Goal: Task Accomplishment & Management: Manage account settings

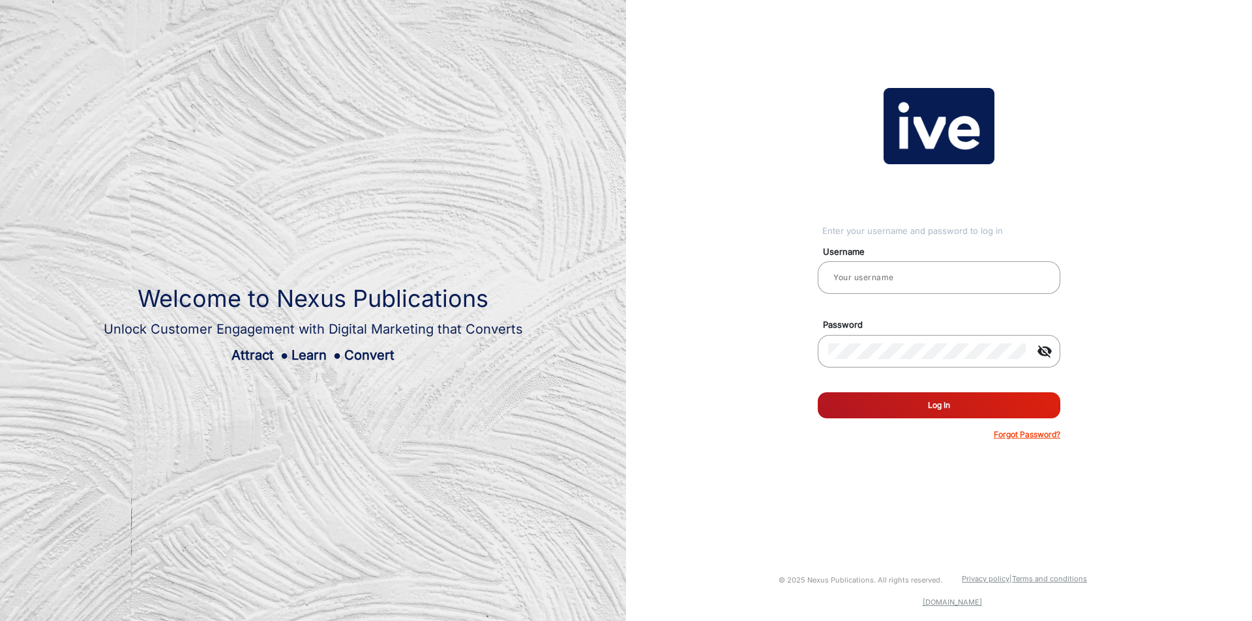
type input "[PERSON_NAME]"
click at [962, 409] on button "Log In" at bounding box center [939, 405] width 243 height 26
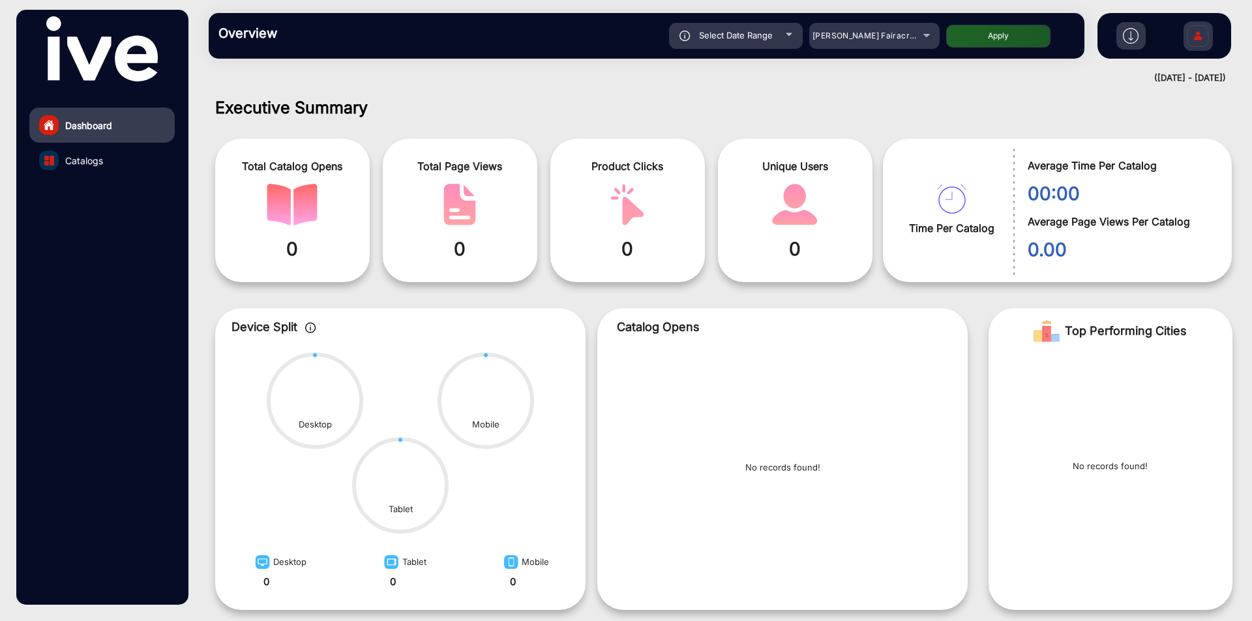
scroll to position [10, 0]
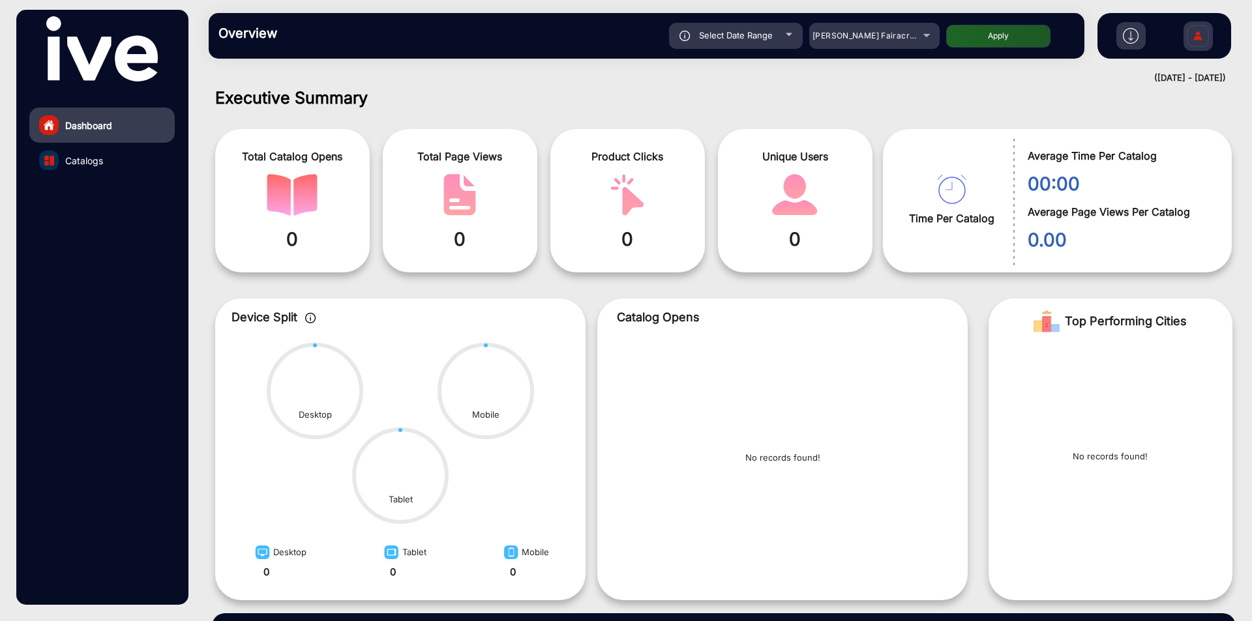
click at [1192, 34] on img at bounding box center [1197, 38] width 27 height 46
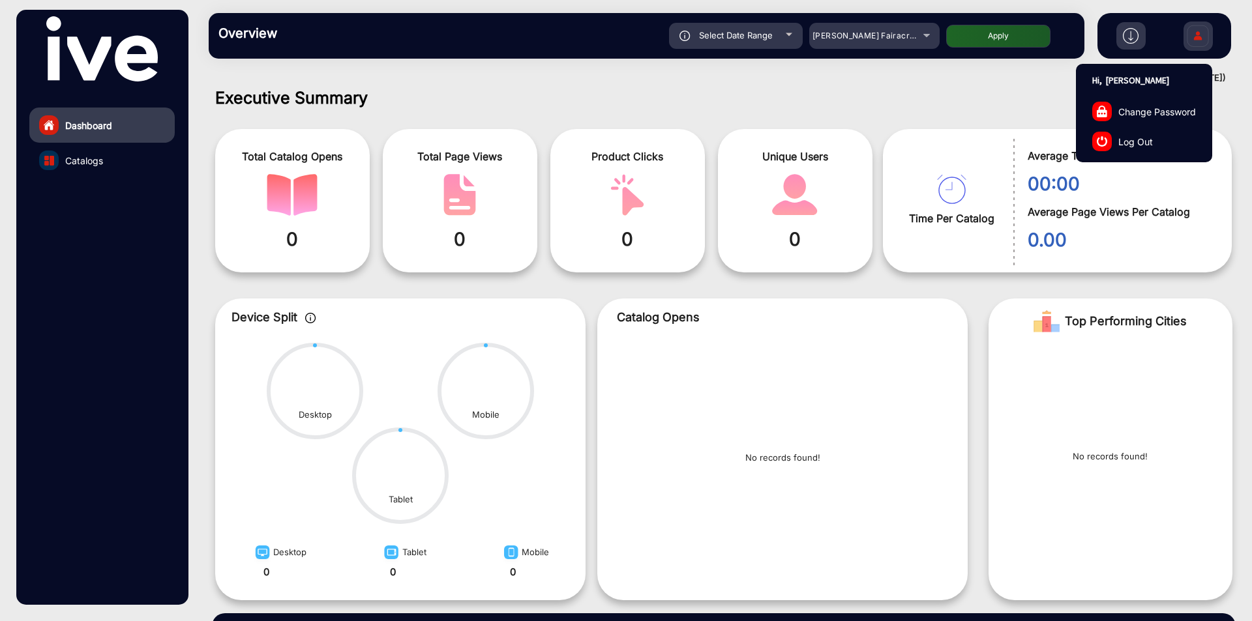
click at [1150, 141] on span "Log Out" at bounding box center [1135, 141] width 35 height 14
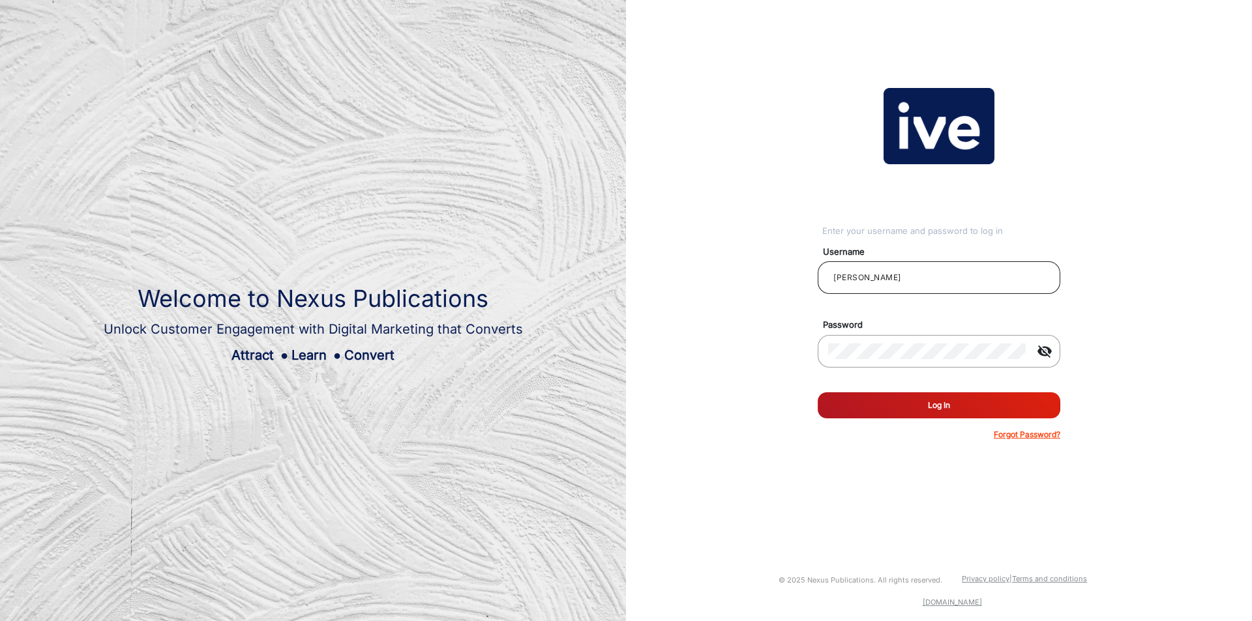
click at [932, 289] on div "[PERSON_NAME]" at bounding box center [939, 277] width 222 height 37
click at [937, 276] on input "[PERSON_NAME]" at bounding box center [939, 278] width 222 height 16
type input "Stratco_24"
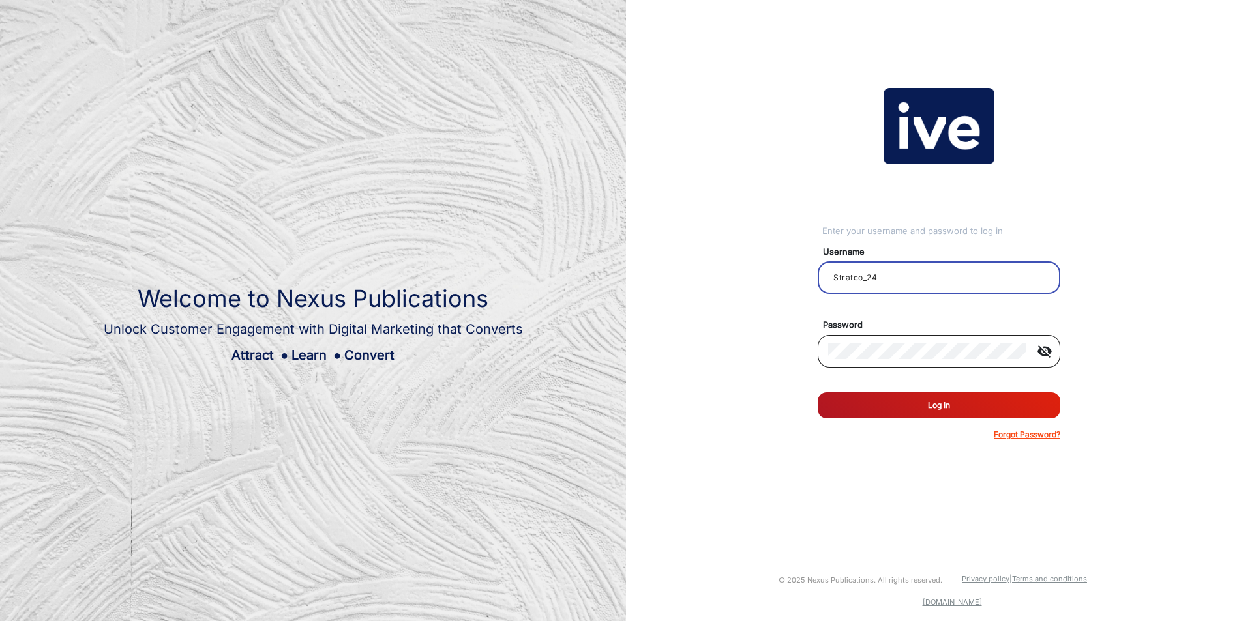
click at [1044, 346] on mat-icon "visibility_off" at bounding box center [1044, 352] width 31 height 16
click at [988, 407] on button "Log In" at bounding box center [939, 405] width 243 height 26
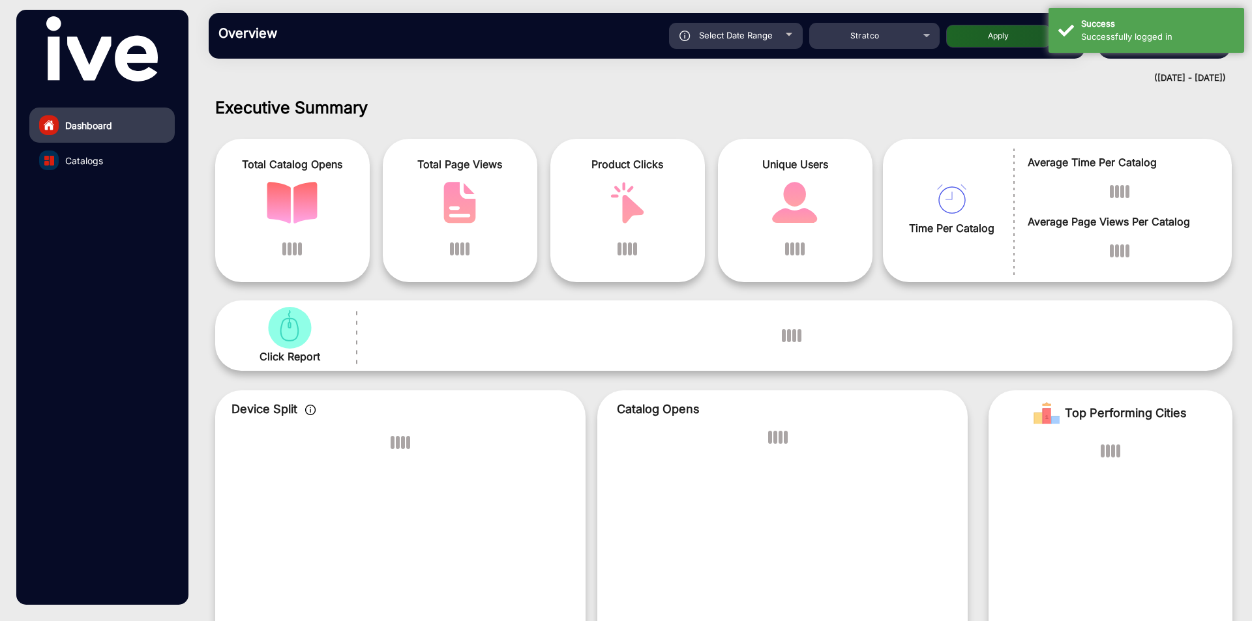
scroll to position [10, 0]
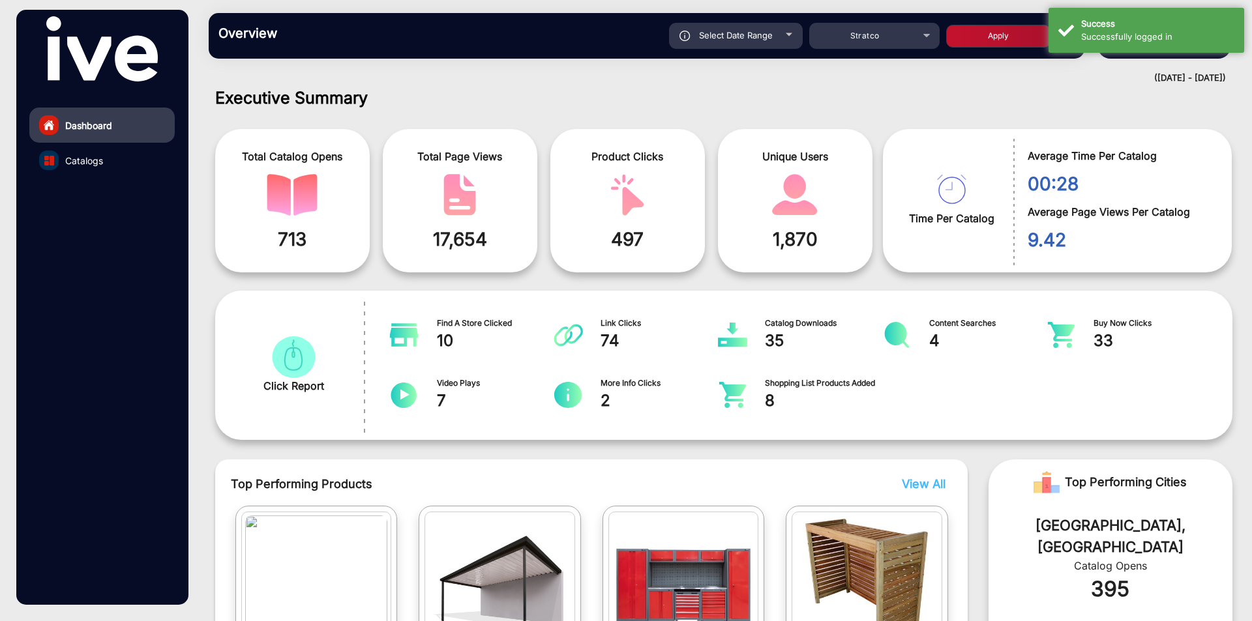
click at [753, 34] on span "Select Date Range" at bounding box center [736, 35] width 74 height 10
type input "[DATE]"
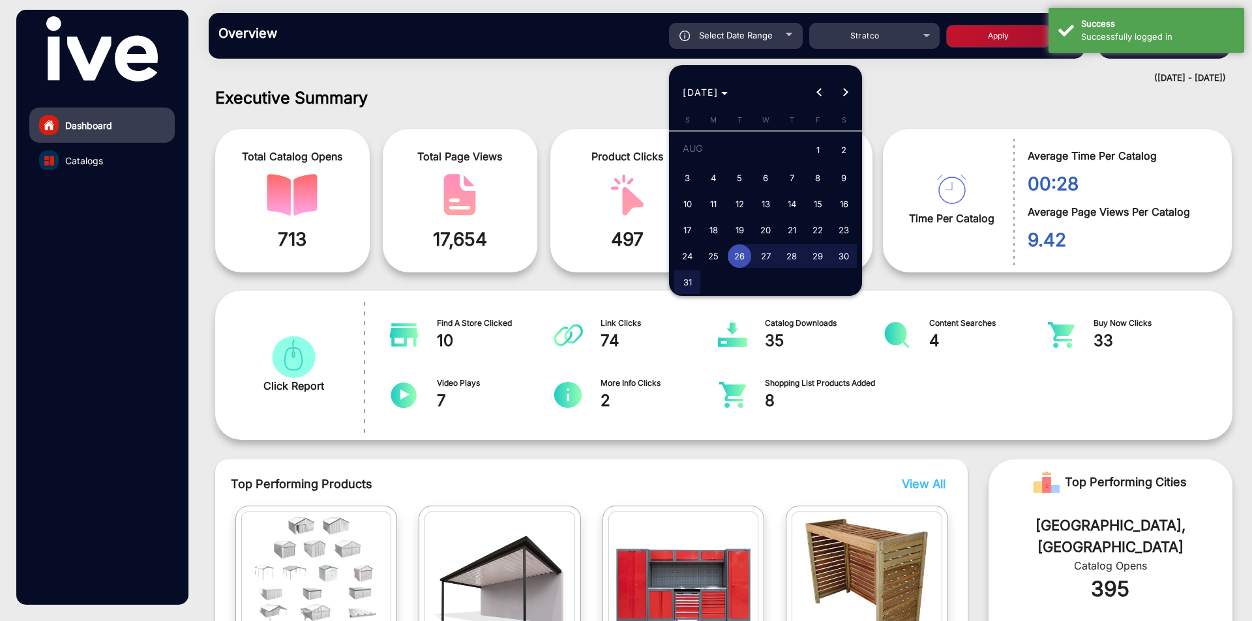
click at [741, 228] on span "19" at bounding box center [739, 229] width 23 height 23
type input "[DATE]"
drag, startPoint x: 718, startPoint y: 257, endPoint x: 775, endPoint y: 204, distance: 77.0
click at [718, 257] on span "25" at bounding box center [712, 255] width 23 height 23
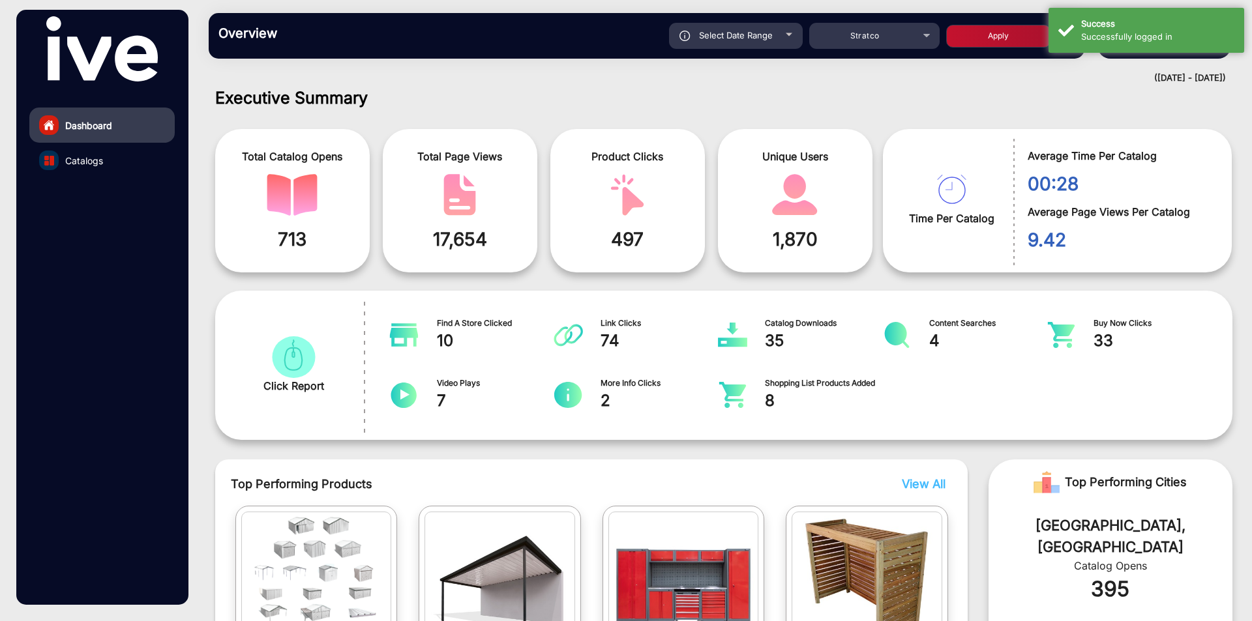
type input "[DATE]"
click at [987, 31] on button "Apply" at bounding box center [998, 36] width 104 height 23
type input "[DATE]"
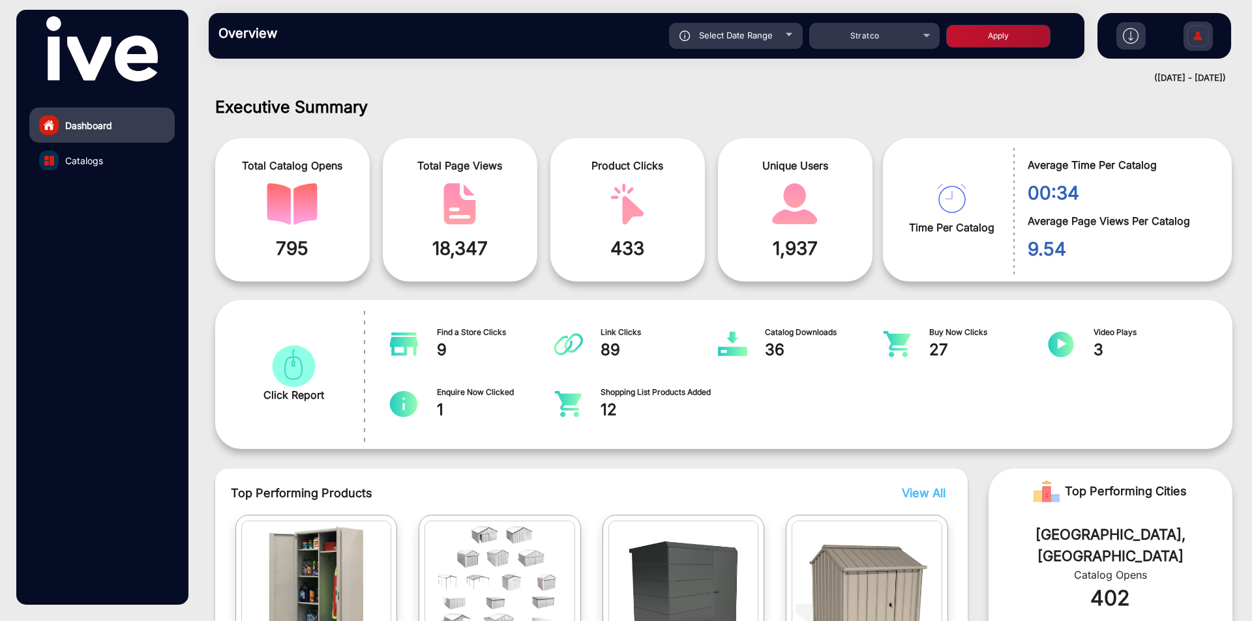
scroll to position [0, 0]
click at [1205, 38] on img at bounding box center [1197, 38] width 27 height 46
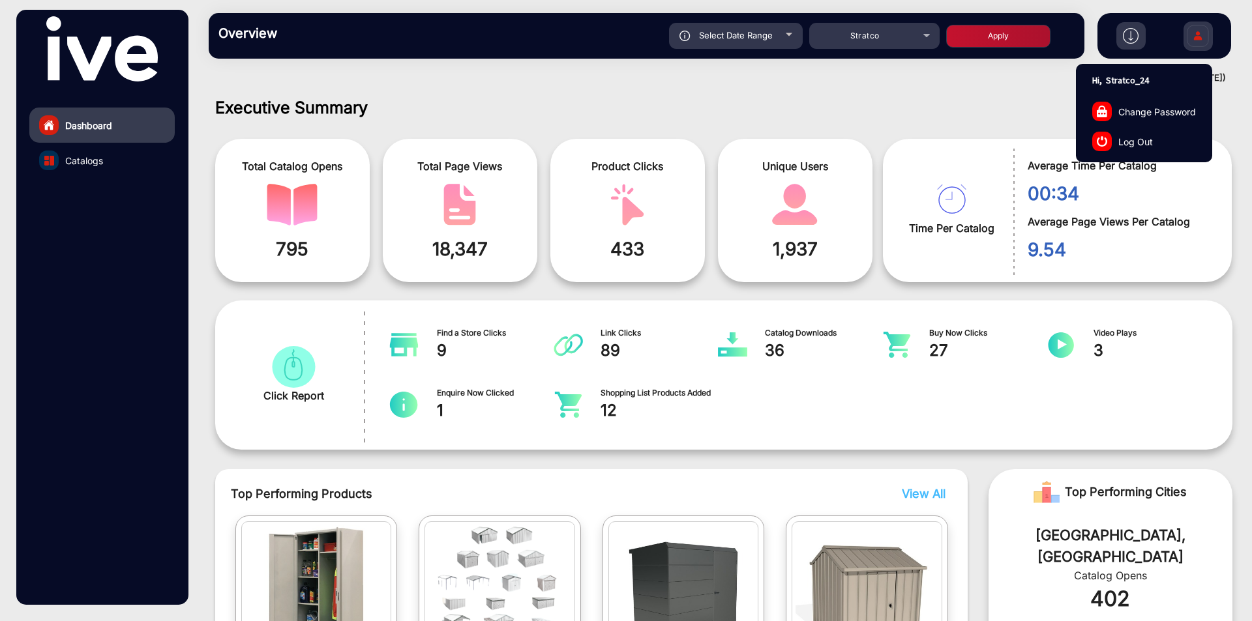
click at [1126, 138] on span "Log Out" at bounding box center [1135, 141] width 35 height 14
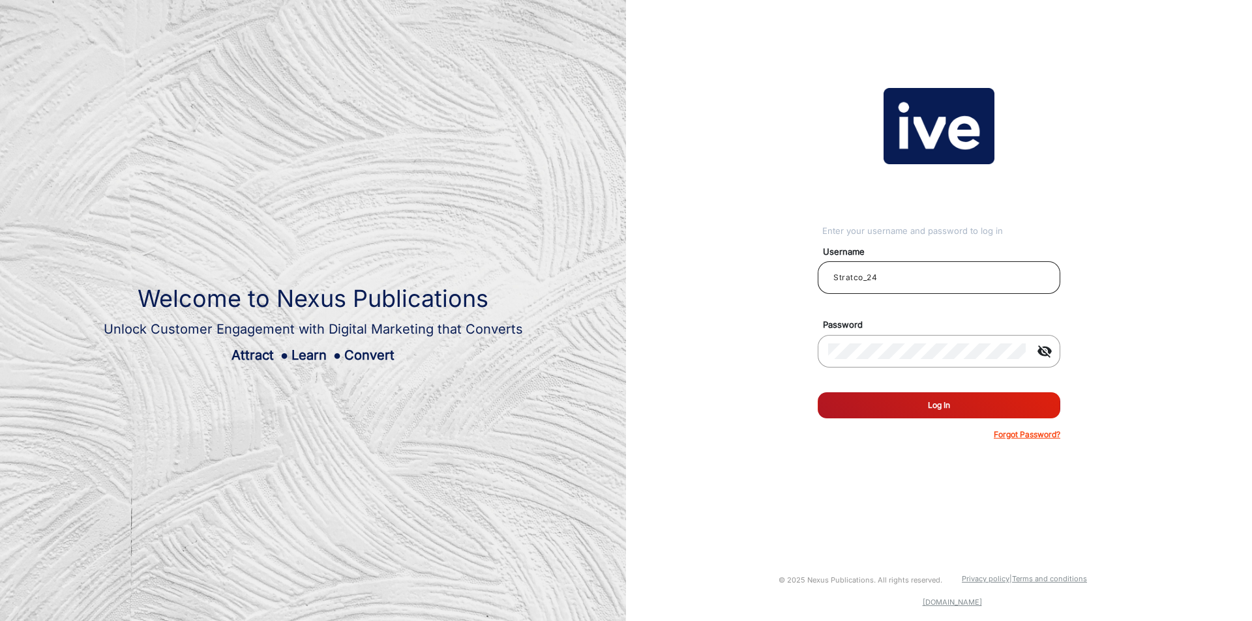
click at [938, 291] on div "Stratco_24" at bounding box center [939, 277] width 222 height 37
click at [931, 259] on div "Stratco_24" at bounding box center [939, 277] width 222 height 37
click at [930, 271] on input "Stratco_24" at bounding box center [939, 278] width 222 height 16
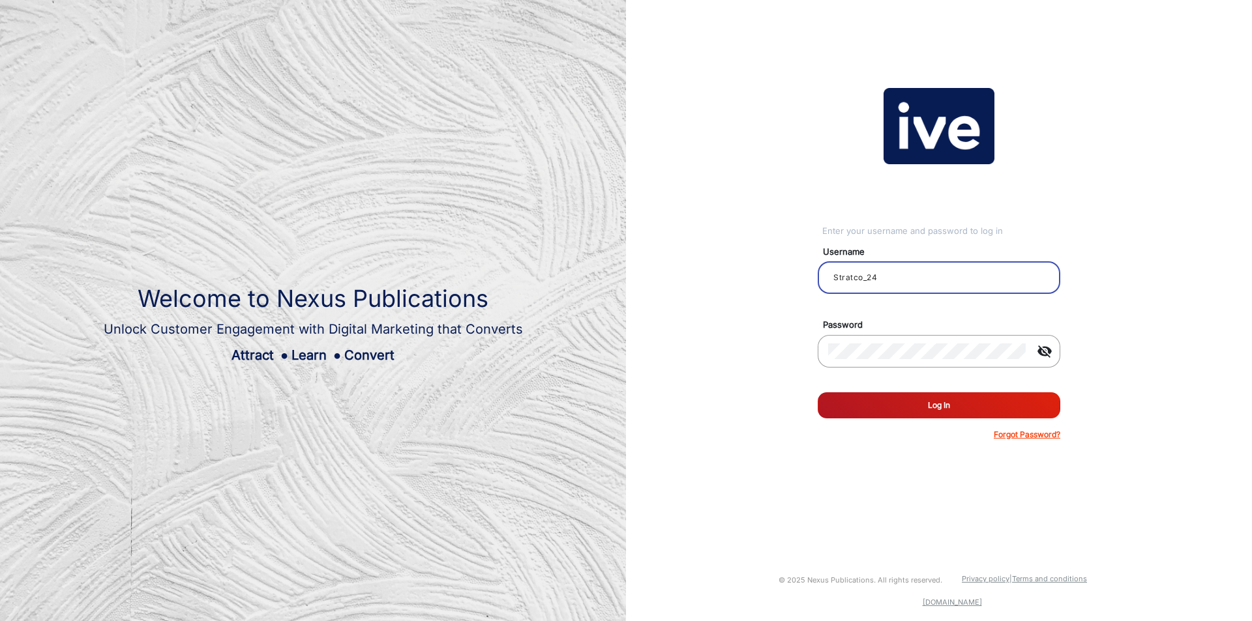
paste input "TBO"
type input "TBO"
click at [919, 398] on button "Log In" at bounding box center [939, 405] width 243 height 26
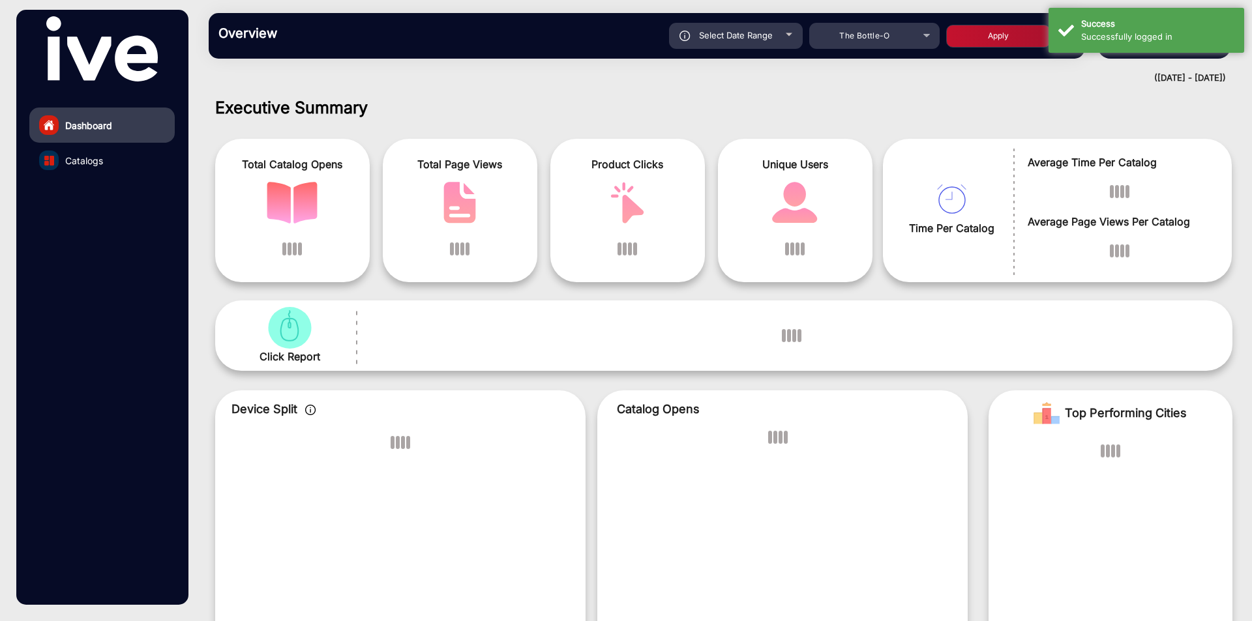
scroll to position [10, 0]
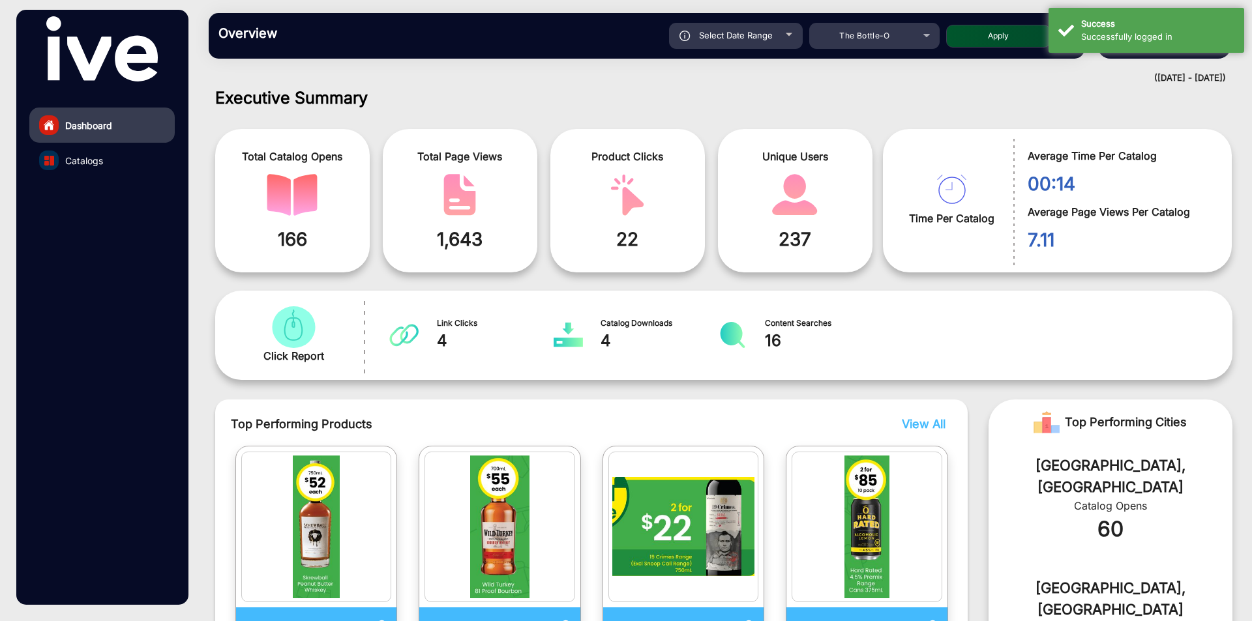
click at [754, 36] on span "Select Date Range" at bounding box center [736, 35] width 74 height 10
type input "[DATE]"
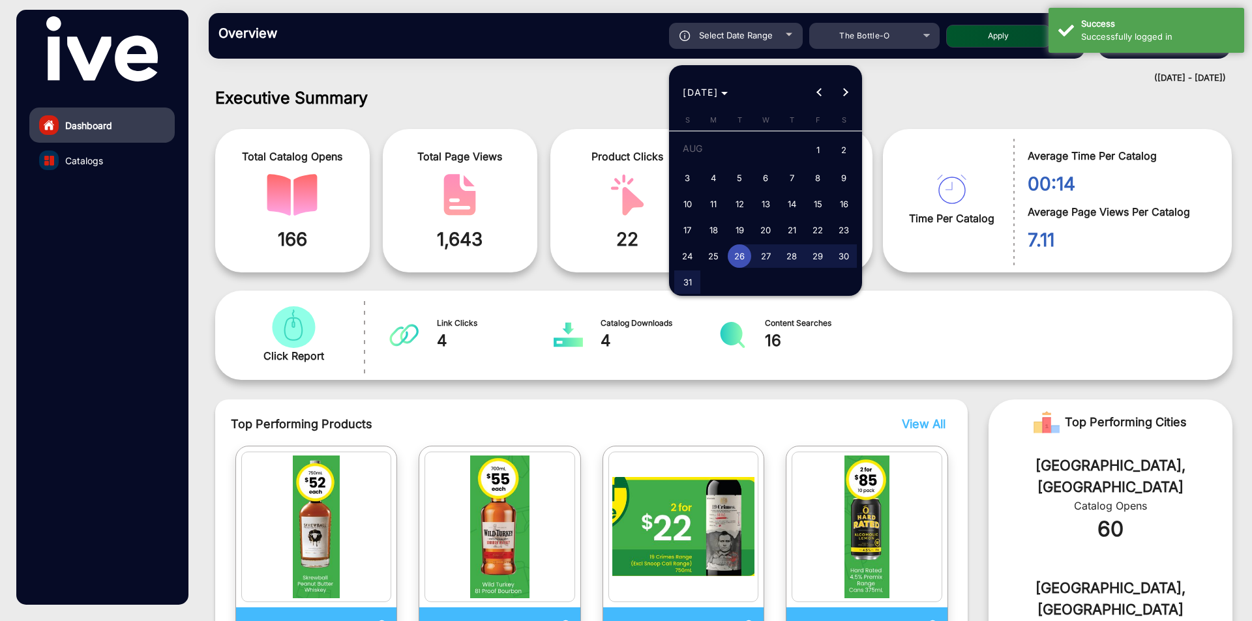
click at [691, 255] on span "24" at bounding box center [686, 255] width 23 height 23
type input "[DATE]"
click at [788, 258] on span "28" at bounding box center [791, 255] width 23 height 23
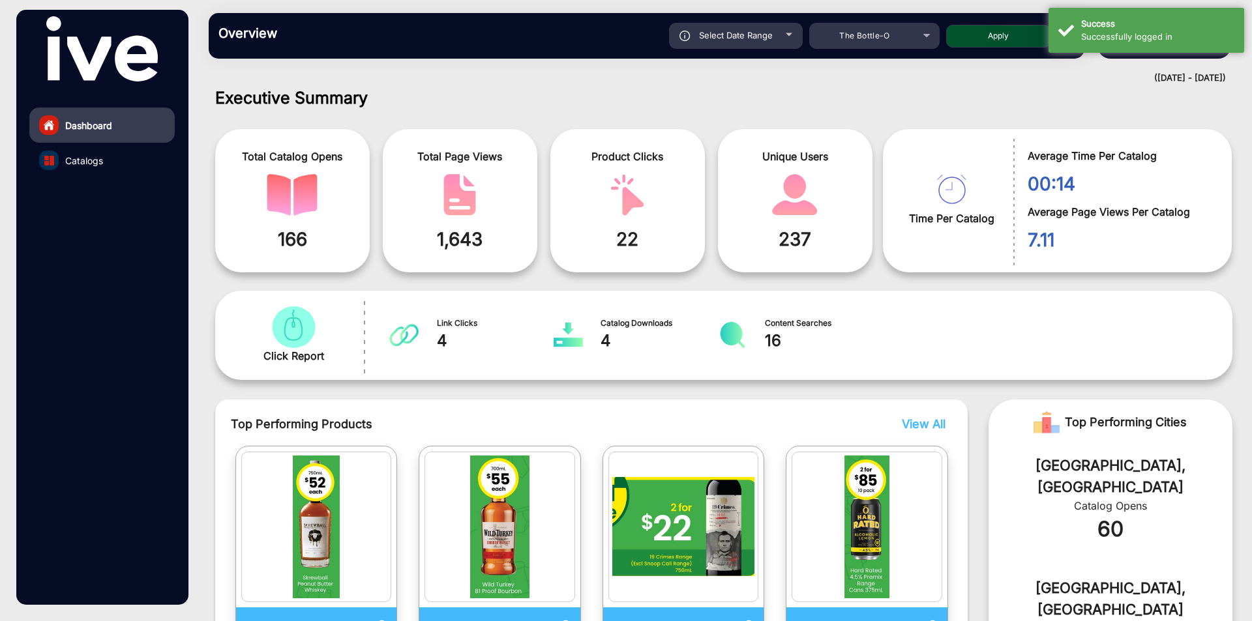
type input "[DATE]"
click at [1005, 37] on button "Apply" at bounding box center [998, 36] width 104 height 23
type input "[DATE]"
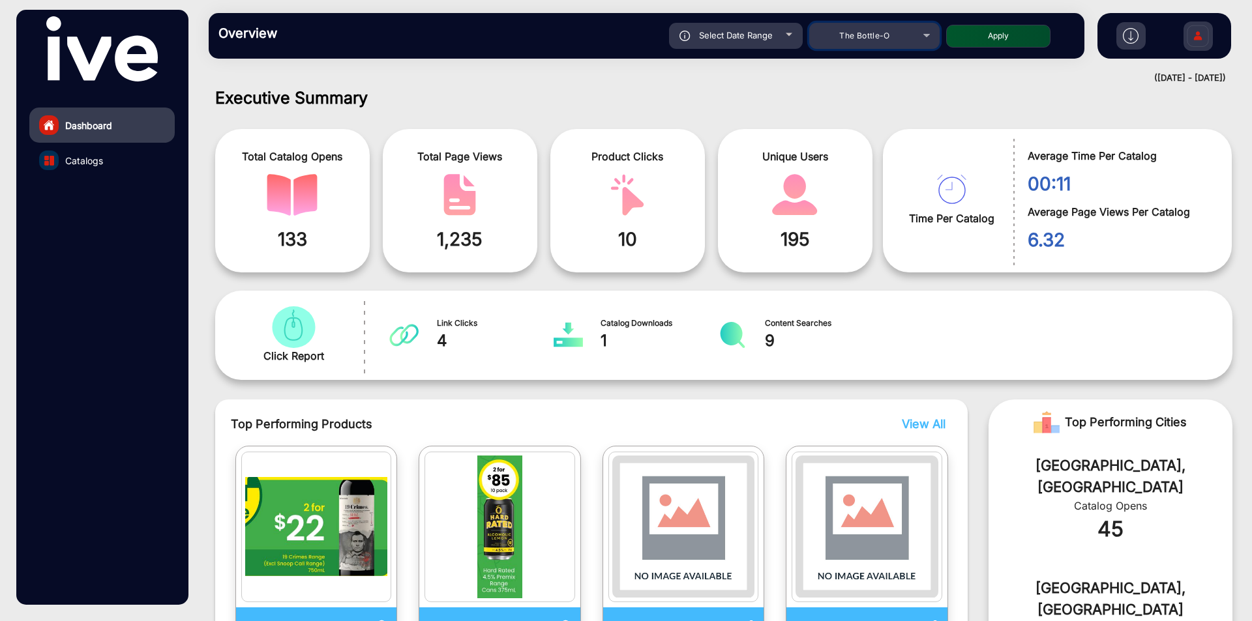
click at [852, 43] on div "The Bottle-O" at bounding box center [864, 36] width 104 height 16
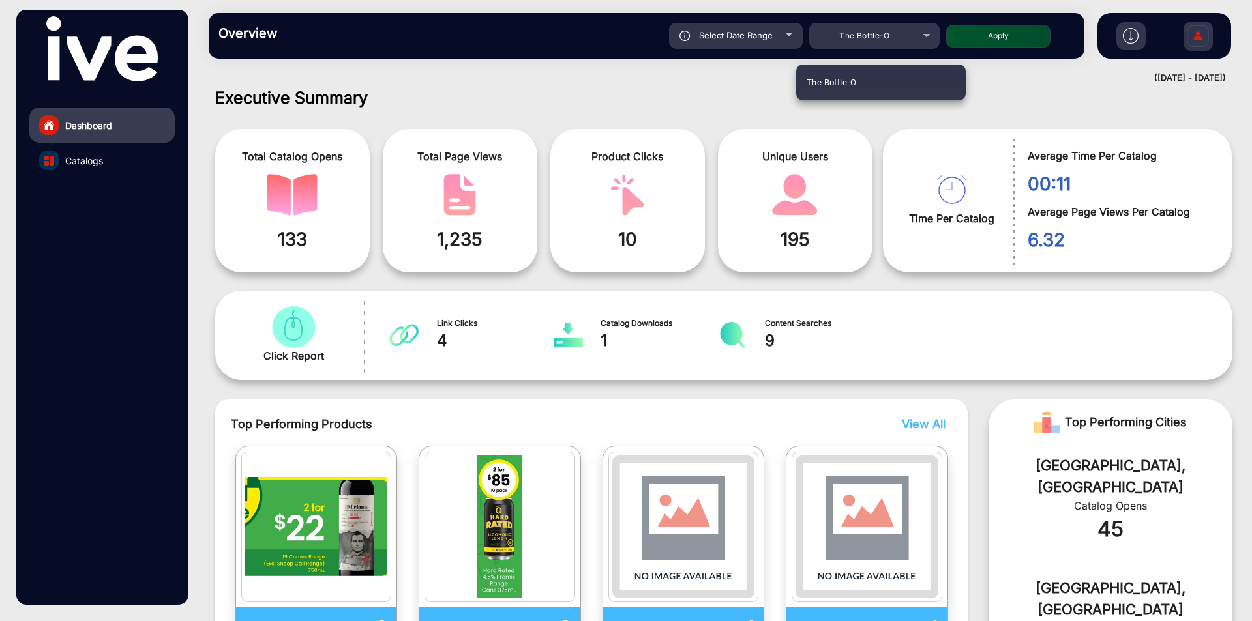
click at [852, 43] on div at bounding box center [626, 310] width 1252 height 621
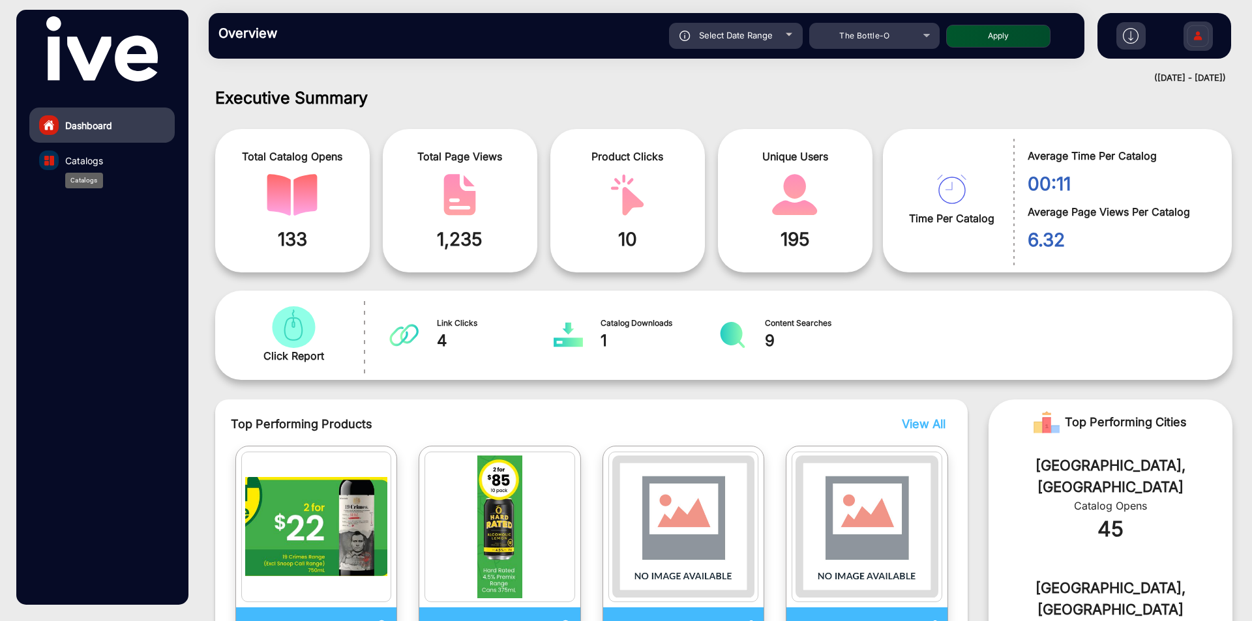
click at [68, 174] on div "Catalogs" at bounding box center [84, 181] width 38 height 16
click at [76, 160] on span "Catalogs" at bounding box center [84, 161] width 38 height 14
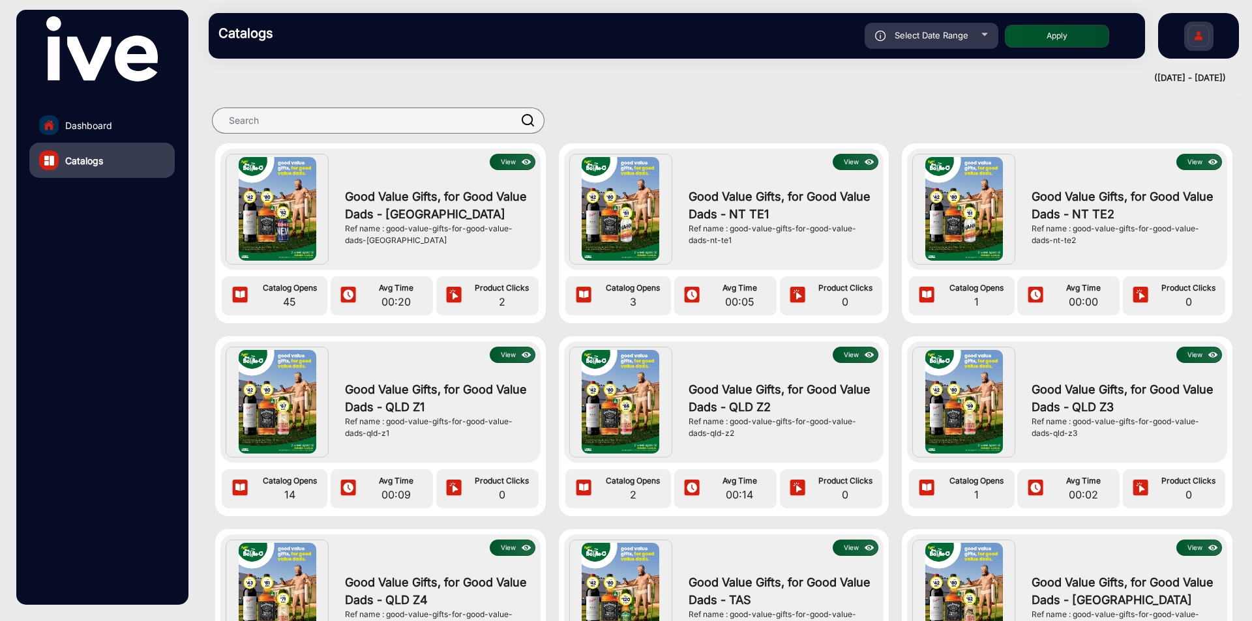
click at [520, 153] on div "View Good Value Gifts, for Good Value Dads - [GEOGRAPHIC_DATA] Ref name : good-…" at bounding box center [380, 209] width 320 height 121
click at [522, 161] on img at bounding box center [526, 162] width 15 height 14
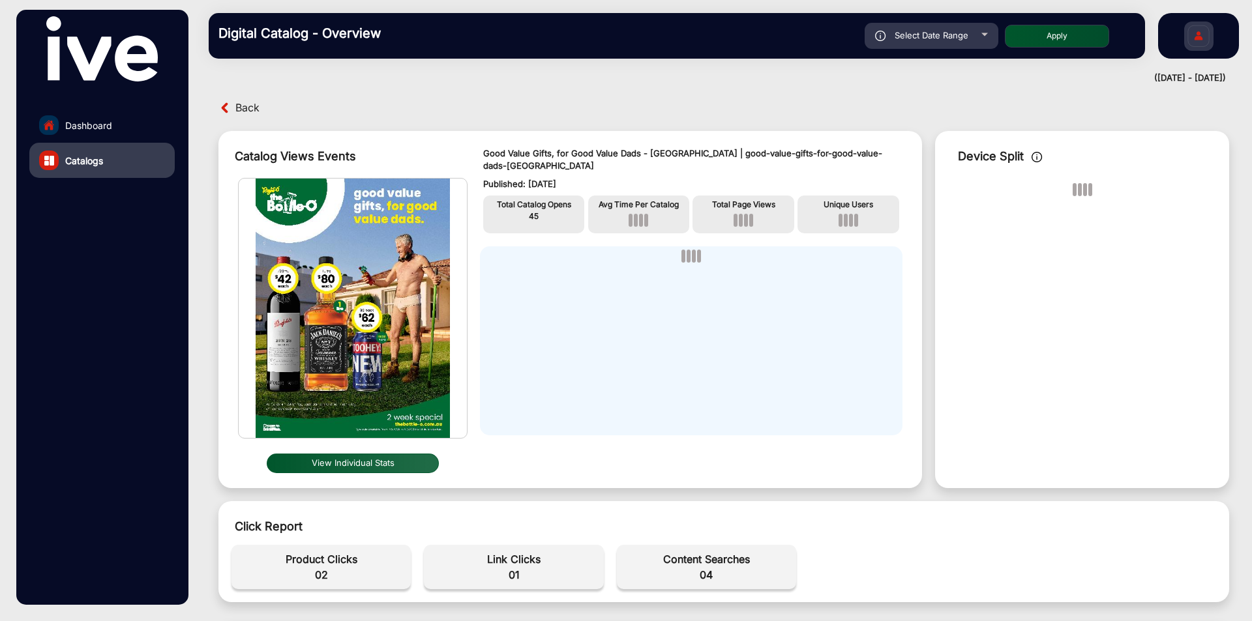
click at [959, 36] on span "Select Date Range" at bounding box center [931, 35] width 74 height 10
type input "[DATE]"
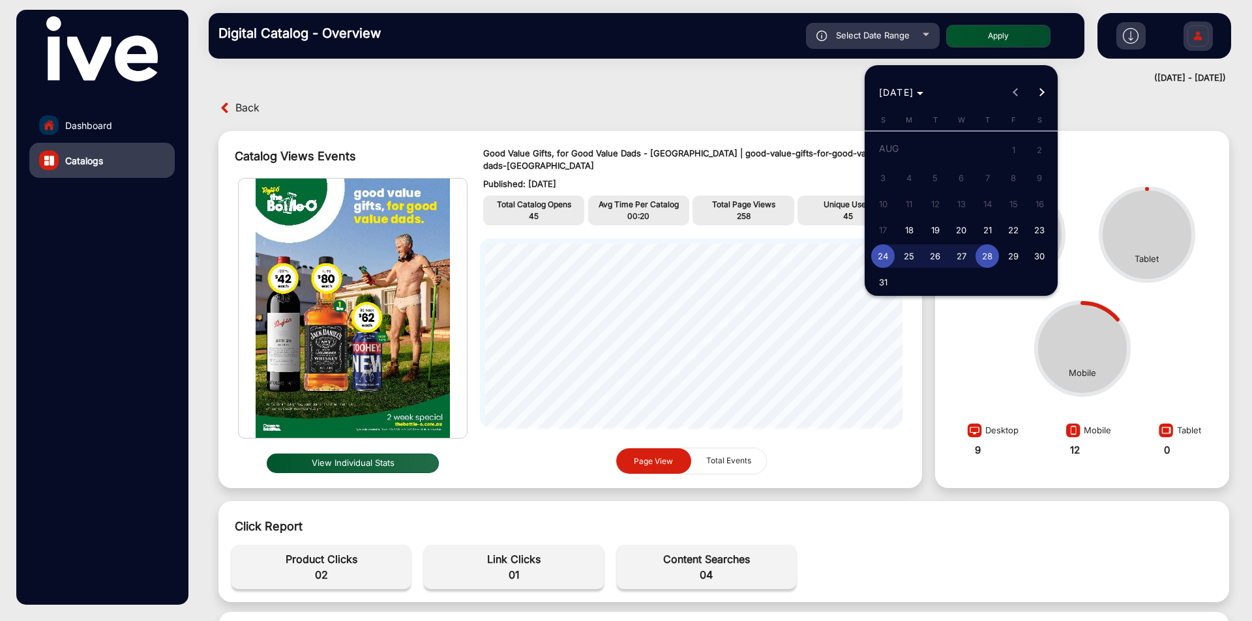
click at [911, 221] on span "18" at bounding box center [908, 229] width 23 height 23
type input "[DATE]"
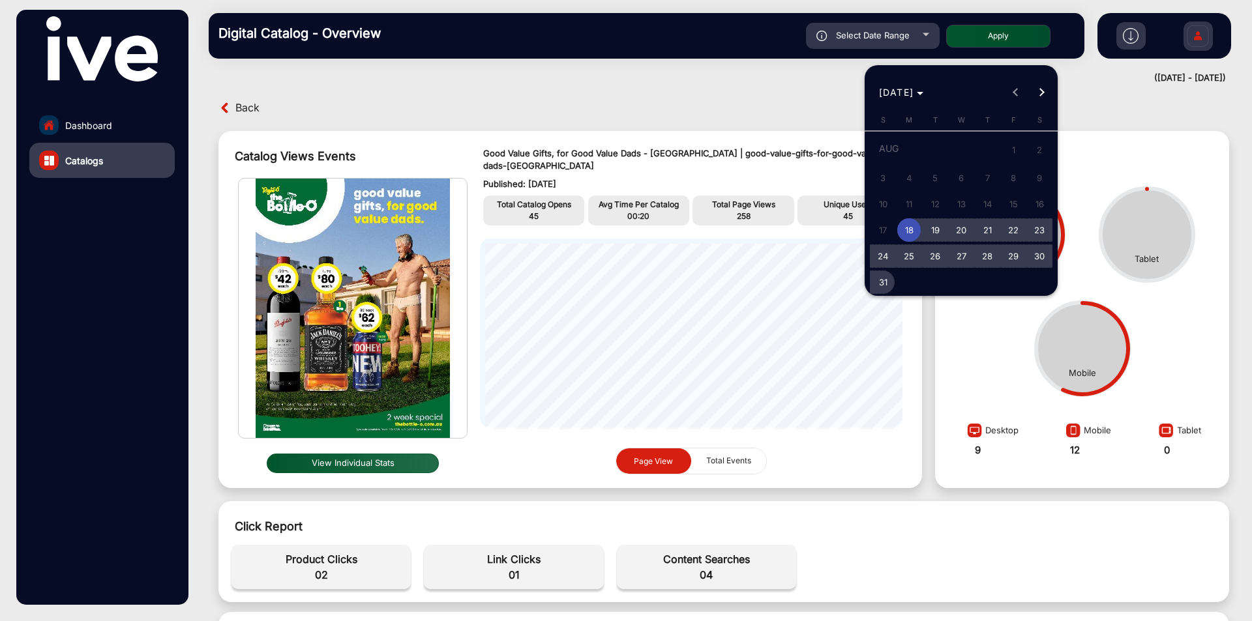
click at [874, 281] on span "31" at bounding box center [882, 282] width 23 height 23
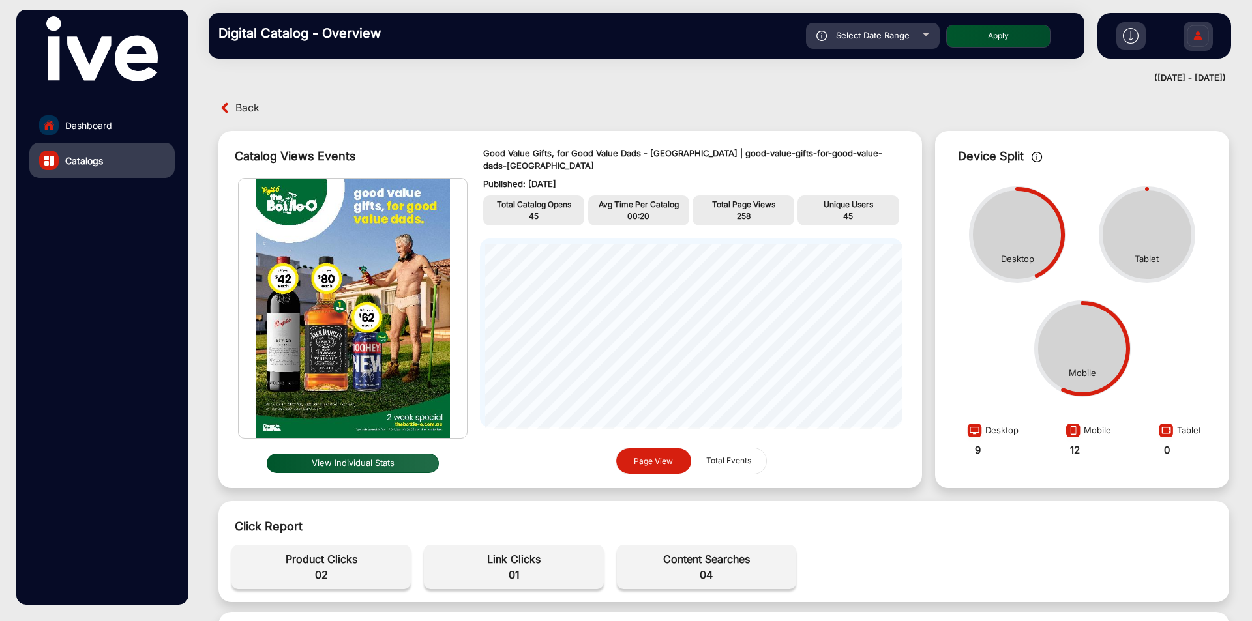
type input "[DATE]"
click at [1019, 25] on button "Apply" at bounding box center [998, 36] width 104 height 23
type input "[DATE]"
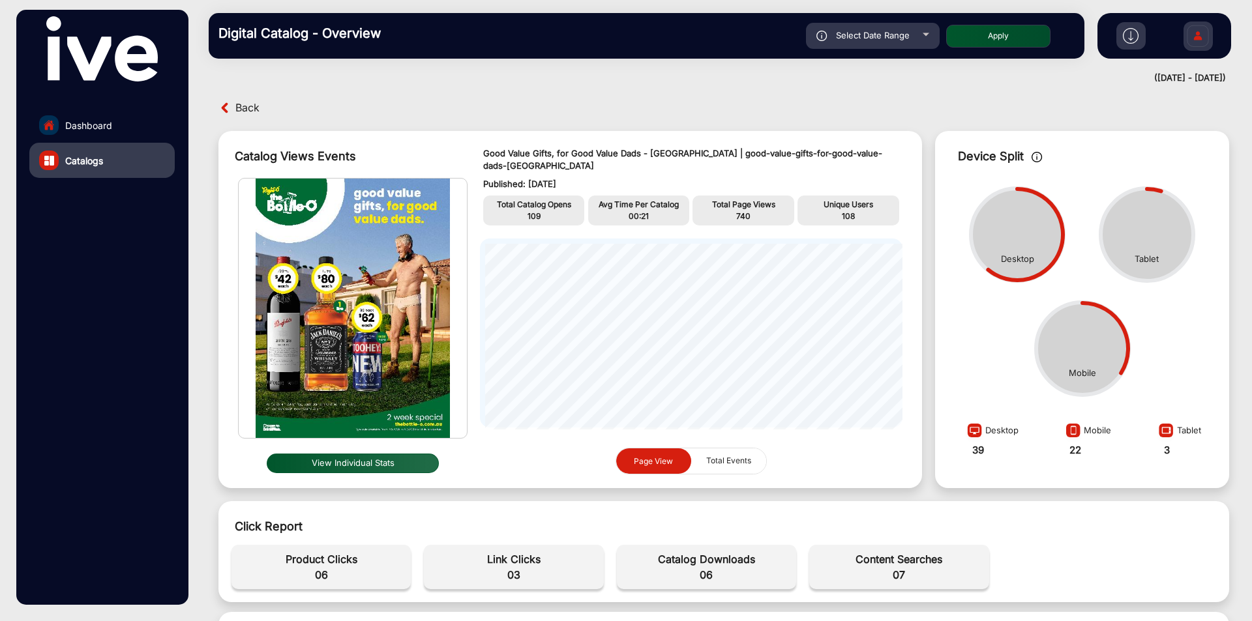
click at [241, 108] on span "Back" at bounding box center [247, 108] width 24 height 20
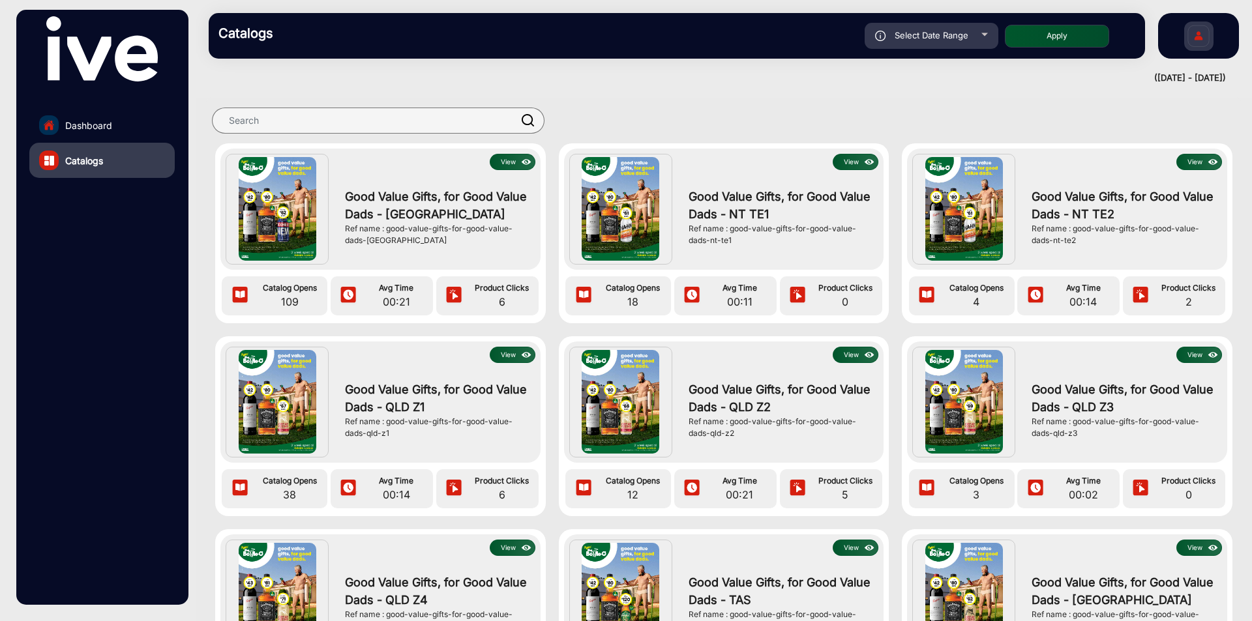
click at [932, 44] on div "Select Date Range" at bounding box center [931, 36] width 134 height 26
type input "[DATE]"
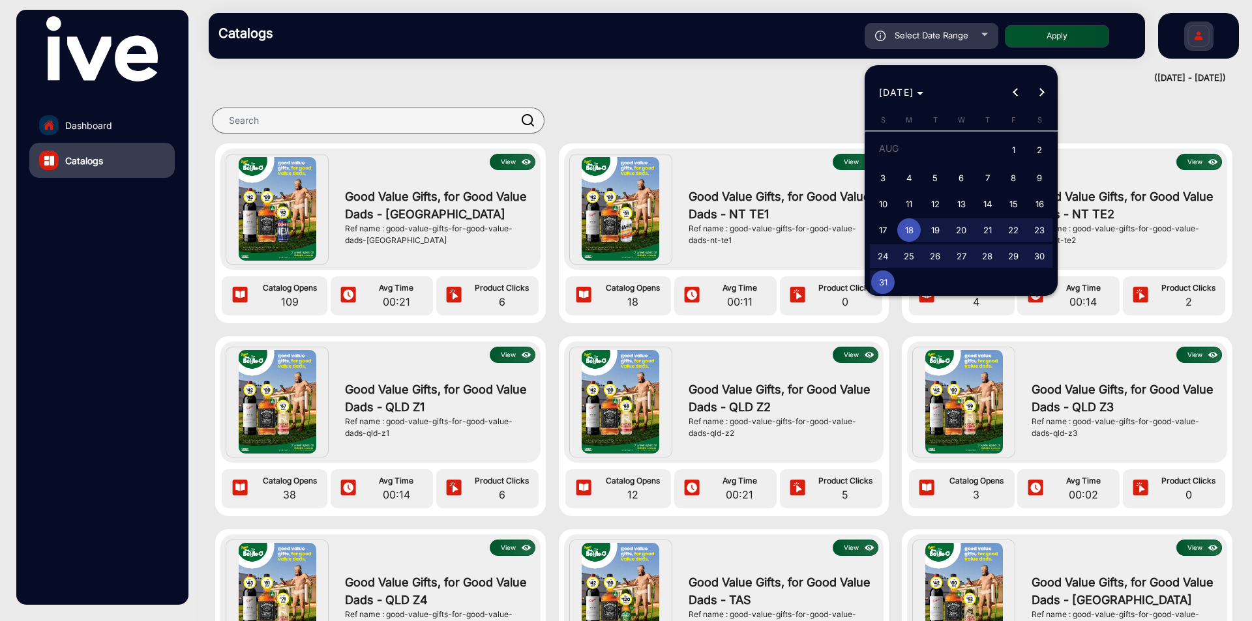
click at [1018, 148] on span "1" at bounding box center [1012, 151] width 23 height 27
type input "[DATE]"
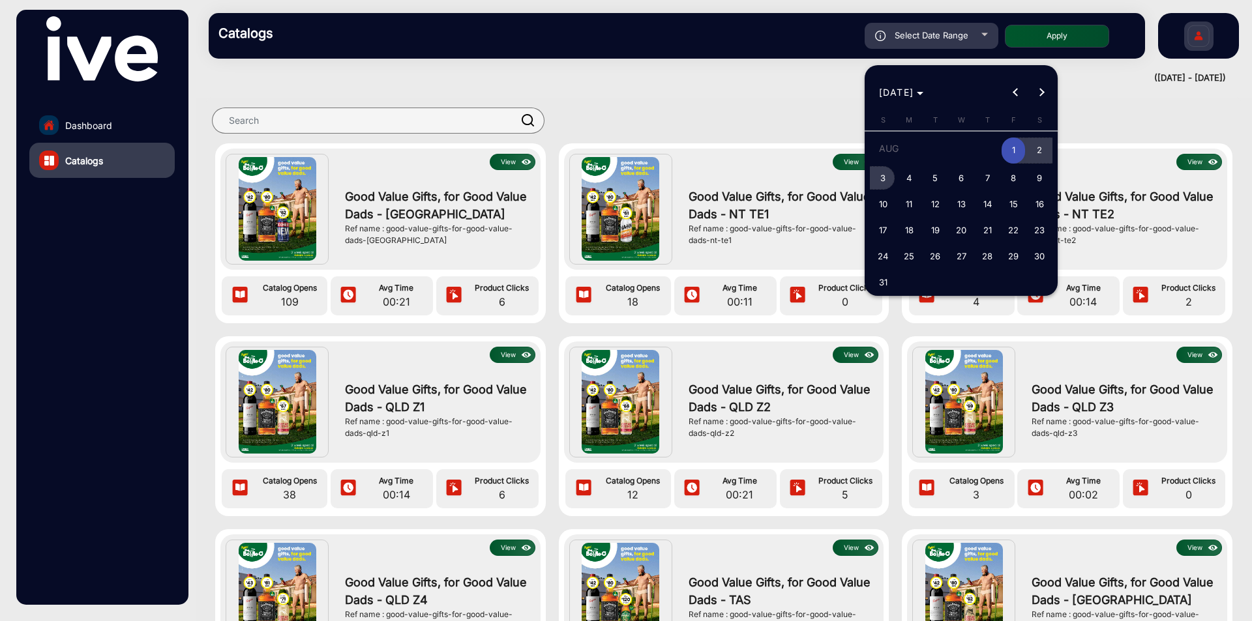
click at [889, 180] on span "3" at bounding box center [882, 177] width 23 height 23
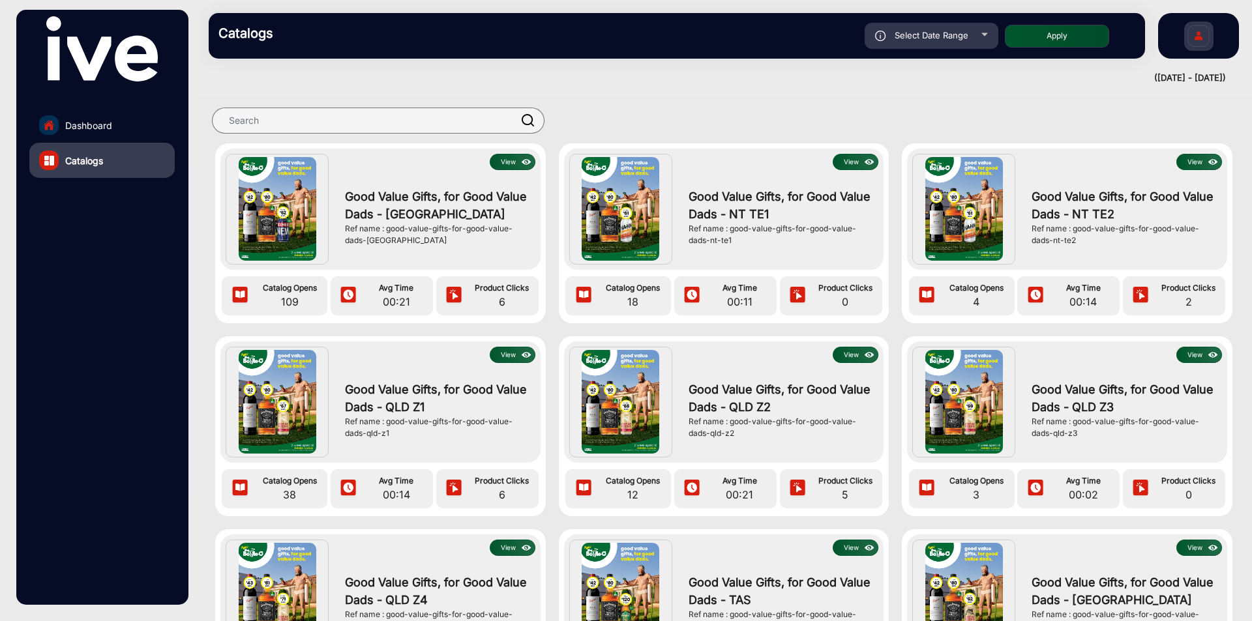
type input "[DATE]"
click at [915, 33] on span "Select Date Range" at bounding box center [931, 35] width 74 height 10
type input "[DATE]"
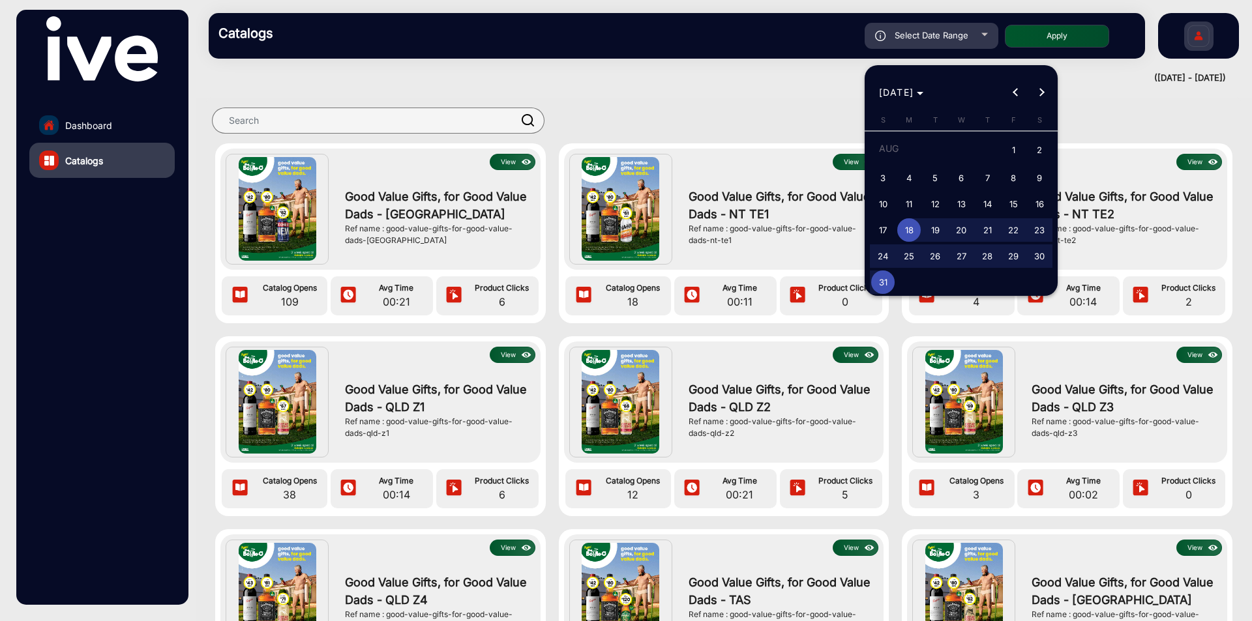
click at [883, 172] on span "3" at bounding box center [882, 177] width 23 height 23
type input "[DATE]"
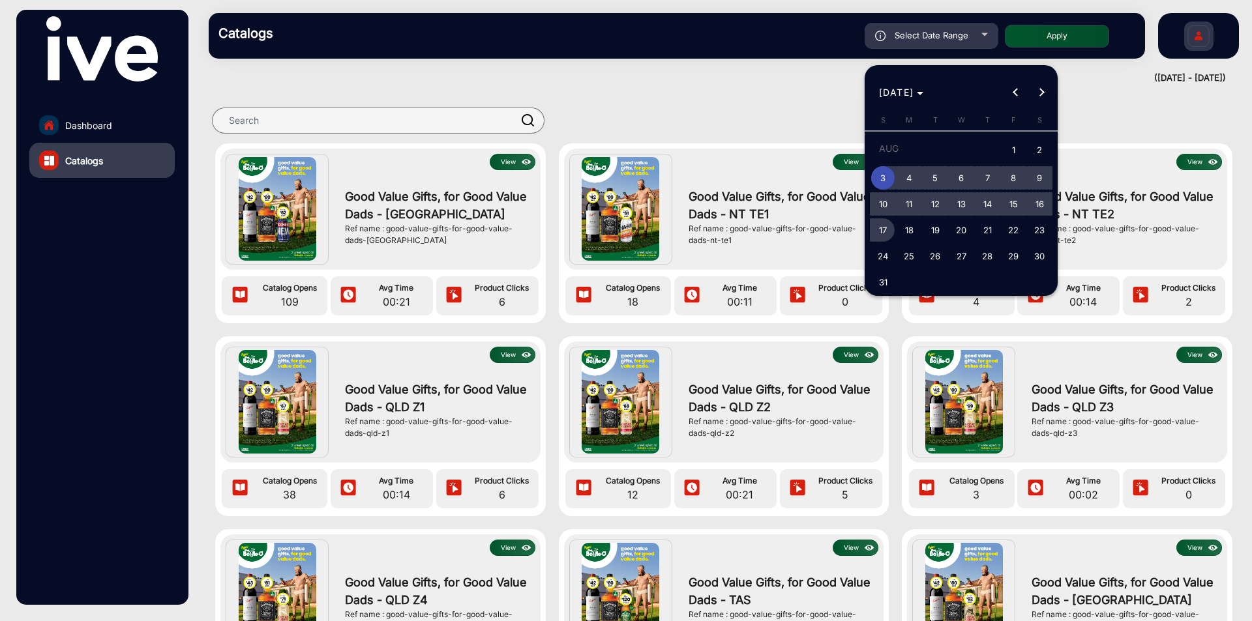
click at [885, 225] on span "17" at bounding box center [882, 229] width 23 height 23
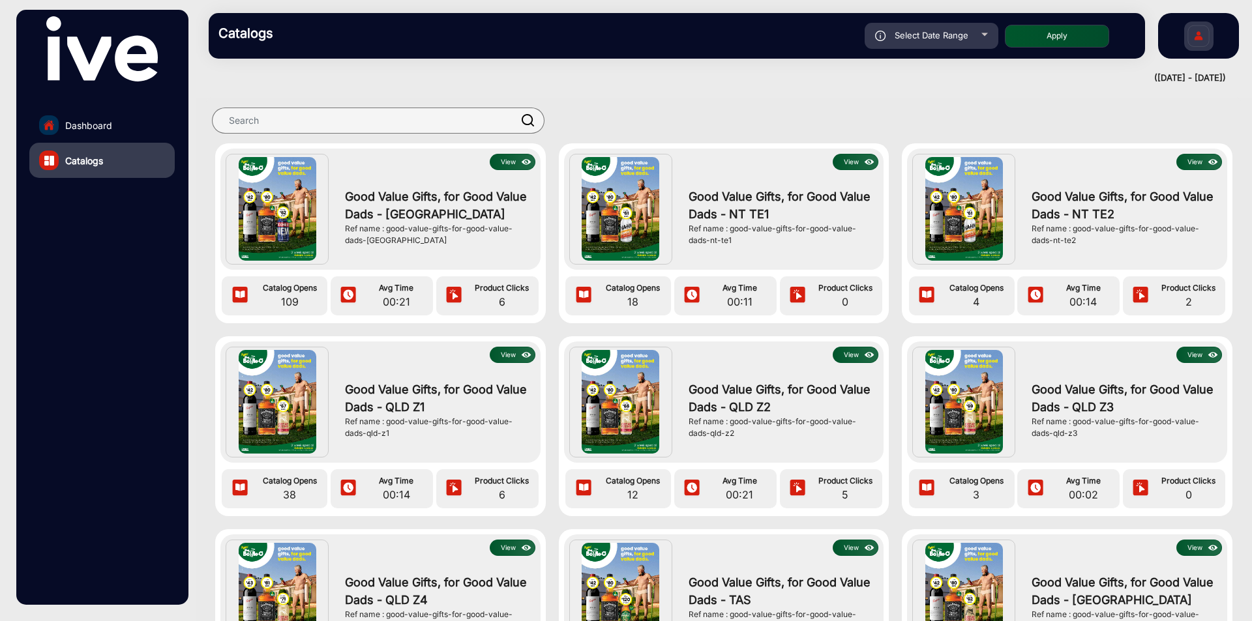
type input "[DATE]"
click at [1066, 36] on button "Apply" at bounding box center [1057, 36] width 104 height 23
type input "[DATE]"
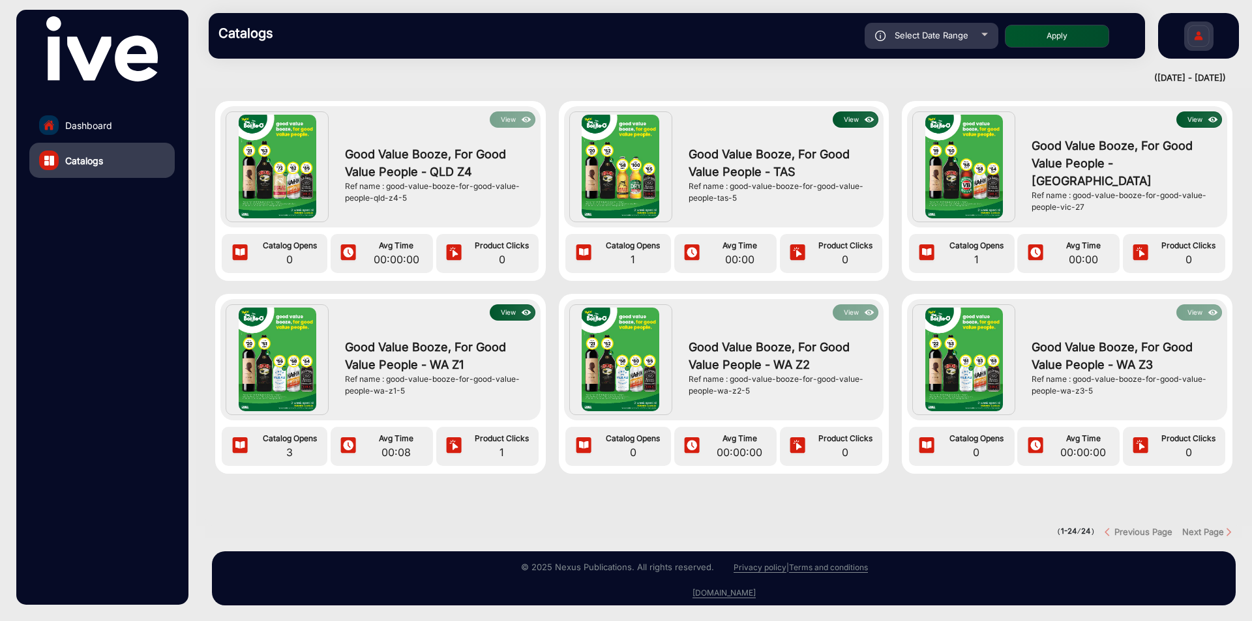
scroll to position [1210, 0]
click at [93, 133] on link "Dashboard" at bounding box center [101, 125] width 145 height 35
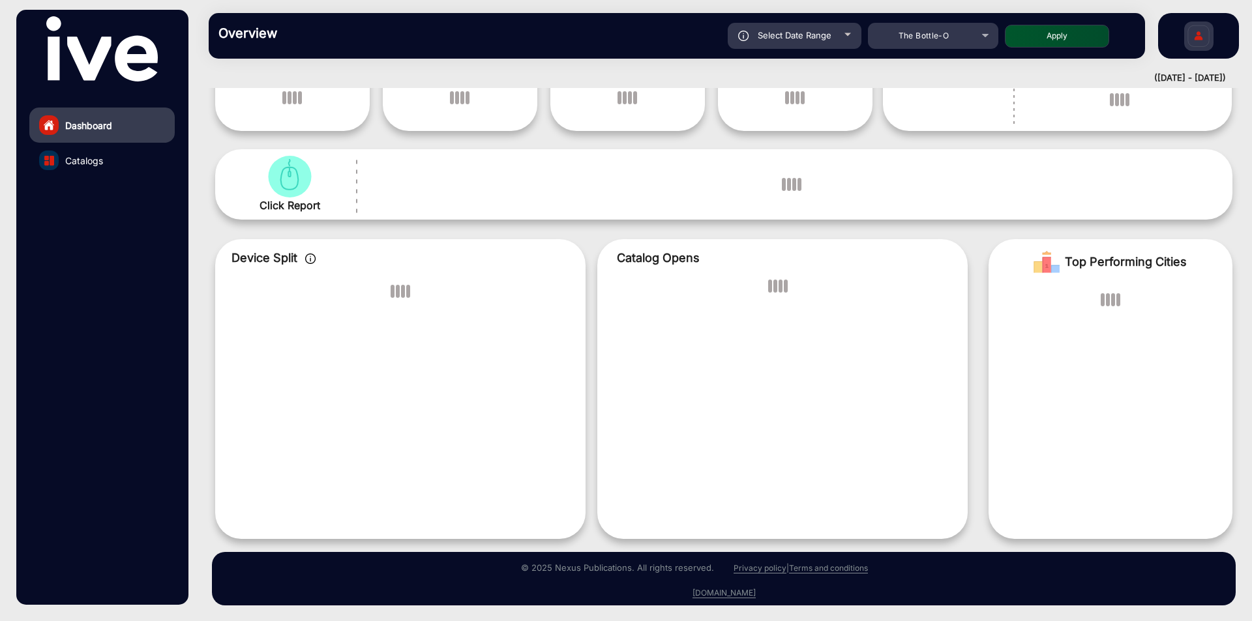
scroll to position [10, 0]
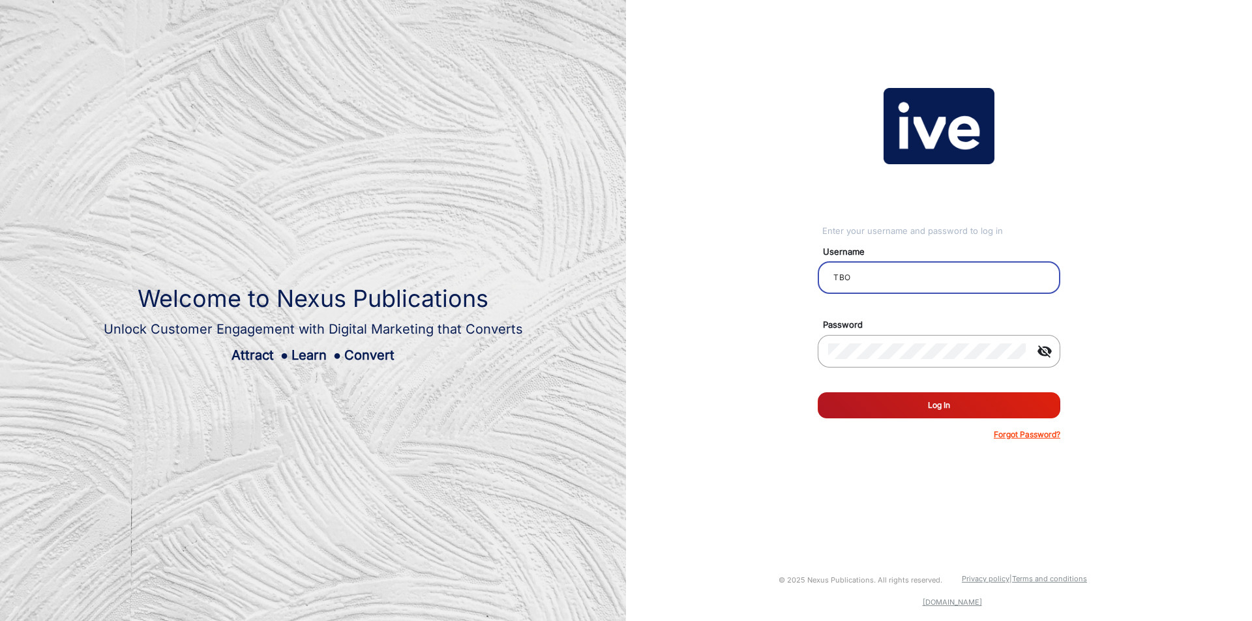
click at [909, 273] on input "TBO" at bounding box center [939, 278] width 222 height 16
paste input "Bmart"
type input "Bmart"
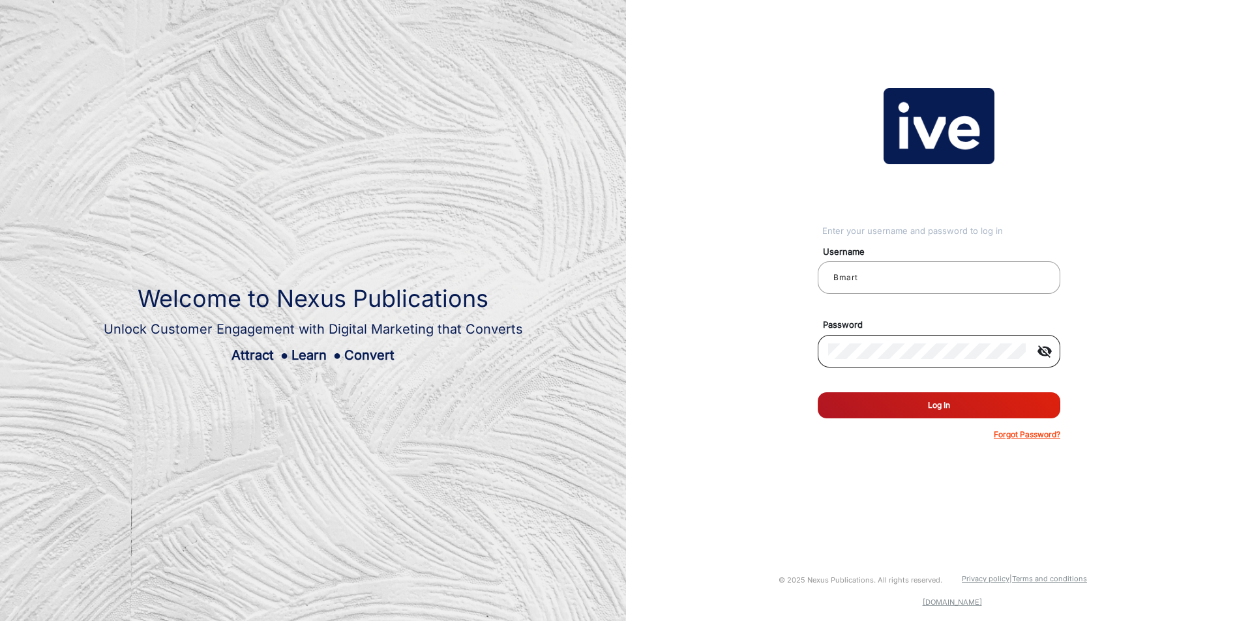
click at [869, 338] on div at bounding box center [927, 351] width 198 height 37
click at [894, 402] on button "Log In" at bounding box center [939, 405] width 243 height 26
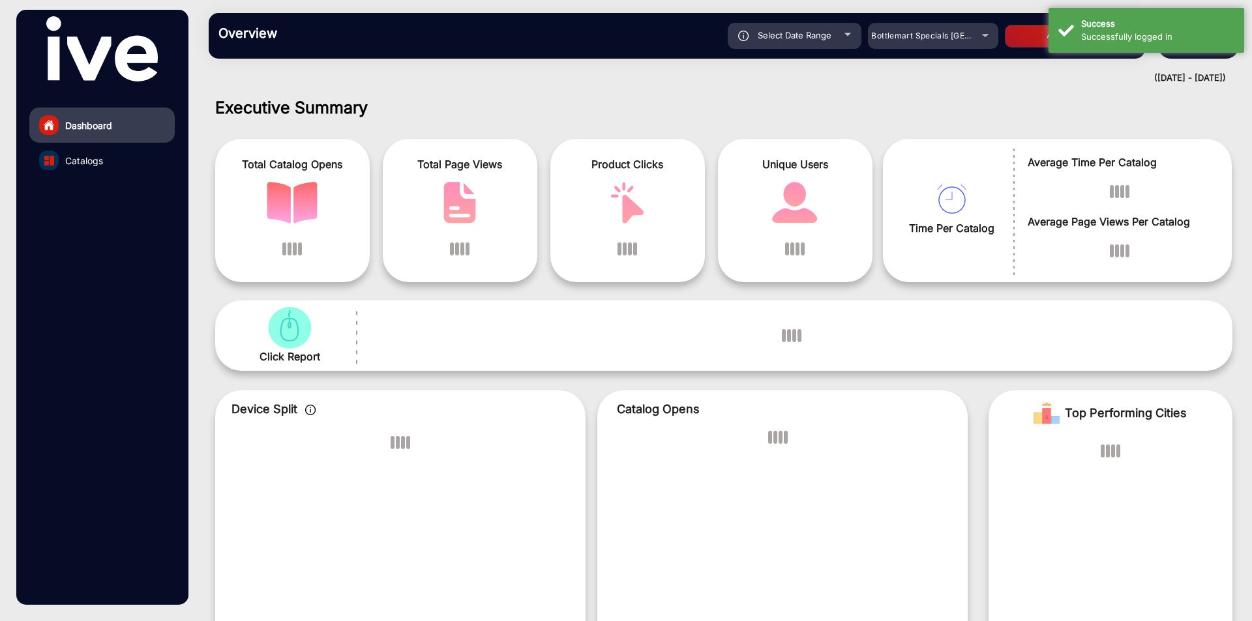
scroll to position [10, 0]
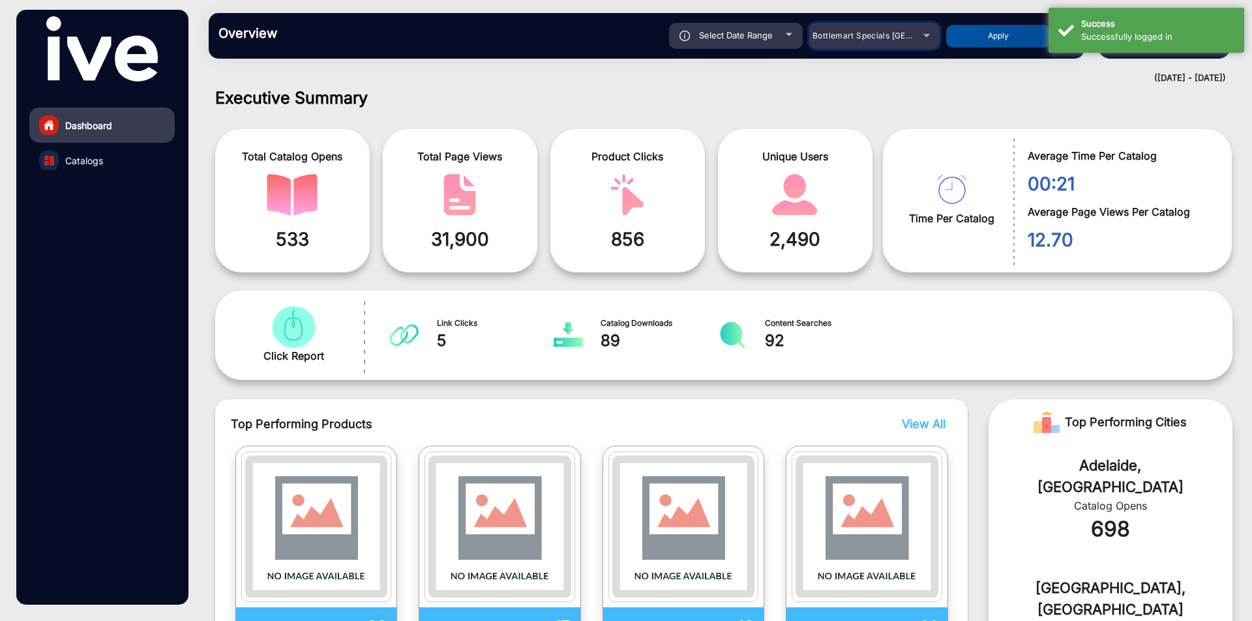
click at [860, 37] on span "Bottlemart Specials NSW" at bounding box center [894, 36] width 164 height 10
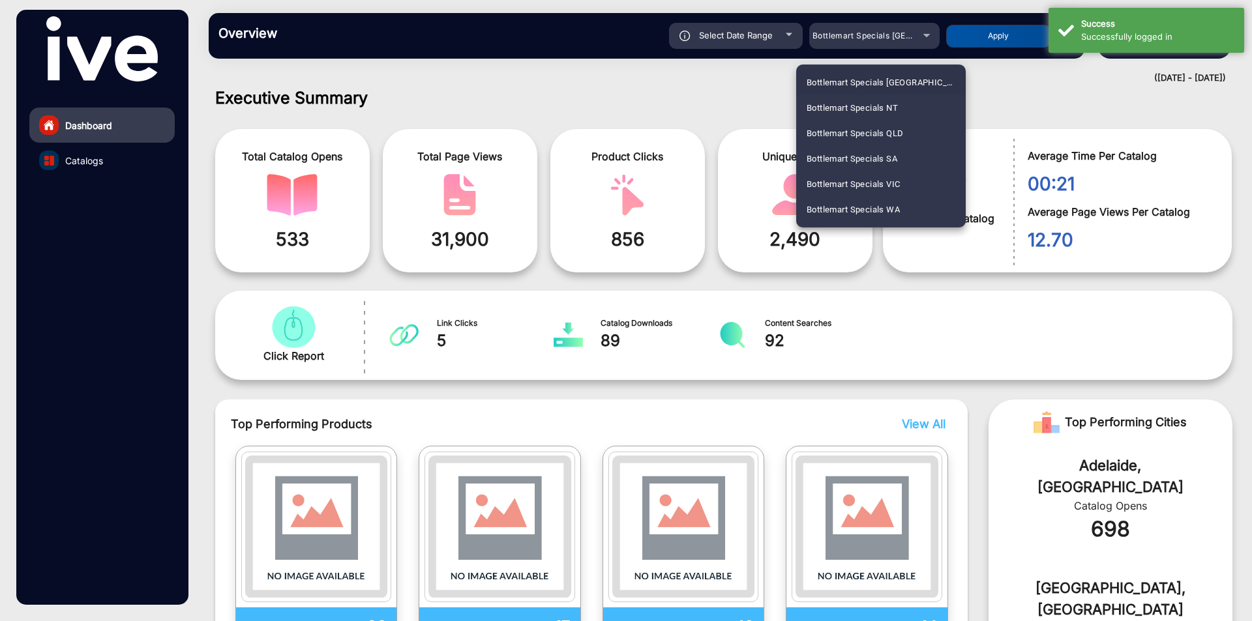
click at [743, 74] on div at bounding box center [626, 310] width 1252 height 621
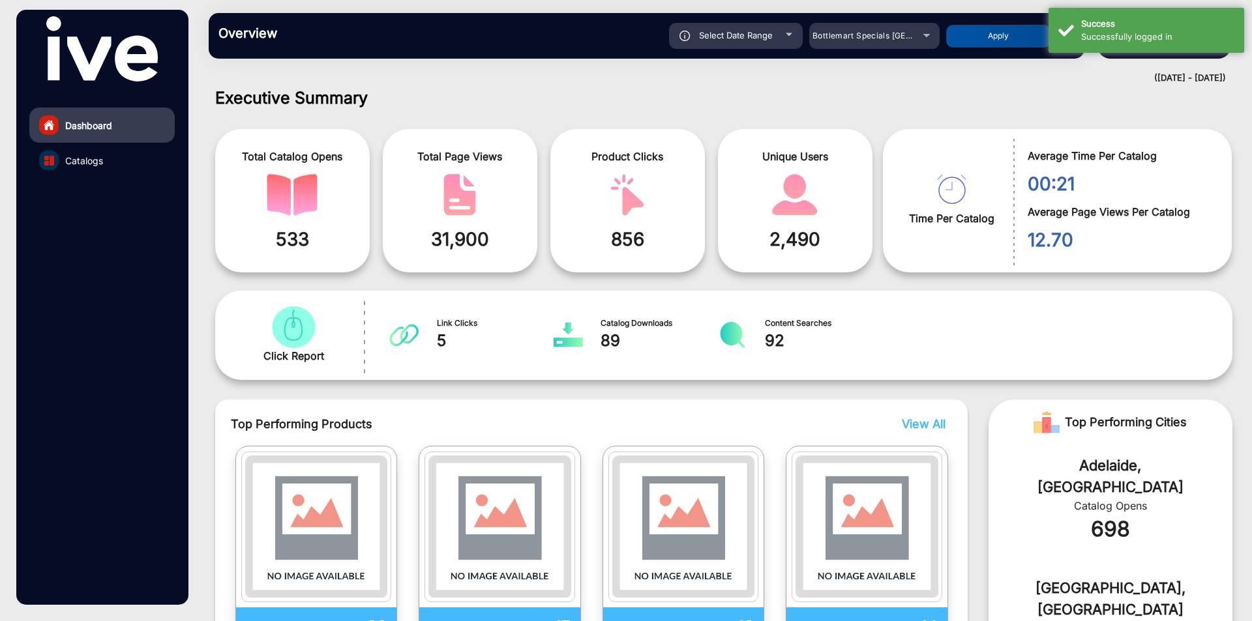
click at [742, 38] on span "Select Date Range" at bounding box center [736, 35] width 74 height 10
type input "[DATE]"
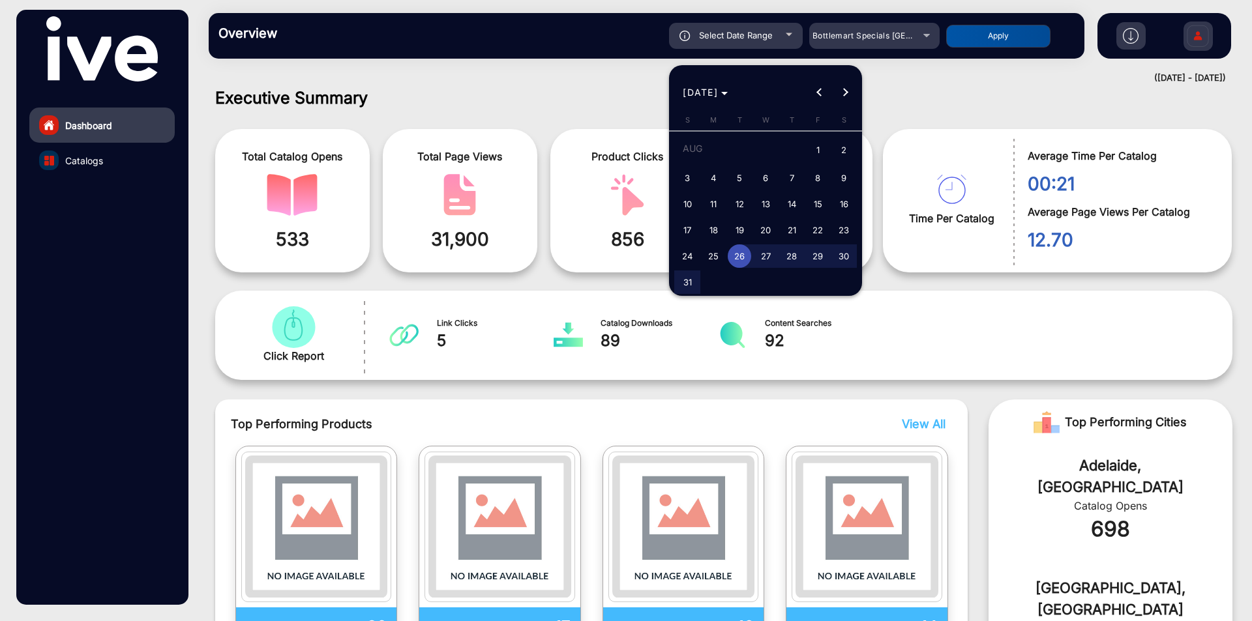
click at [742, 38] on div at bounding box center [626, 310] width 1252 height 621
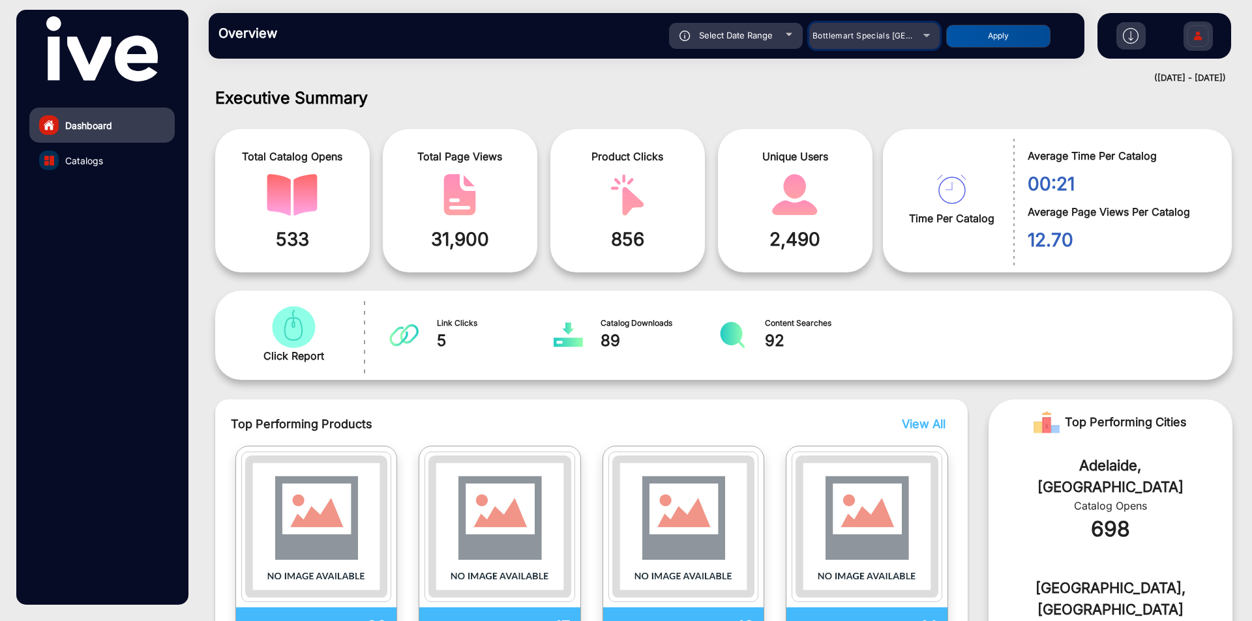
click at [874, 46] on mat-select "Bottlemart Specials NSW" at bounding box center [874, 36] width 130 height 26
click at [874, 42] on div "Bottlemart Specials NSW" at bounding box center [864, 36] width 104 height 16
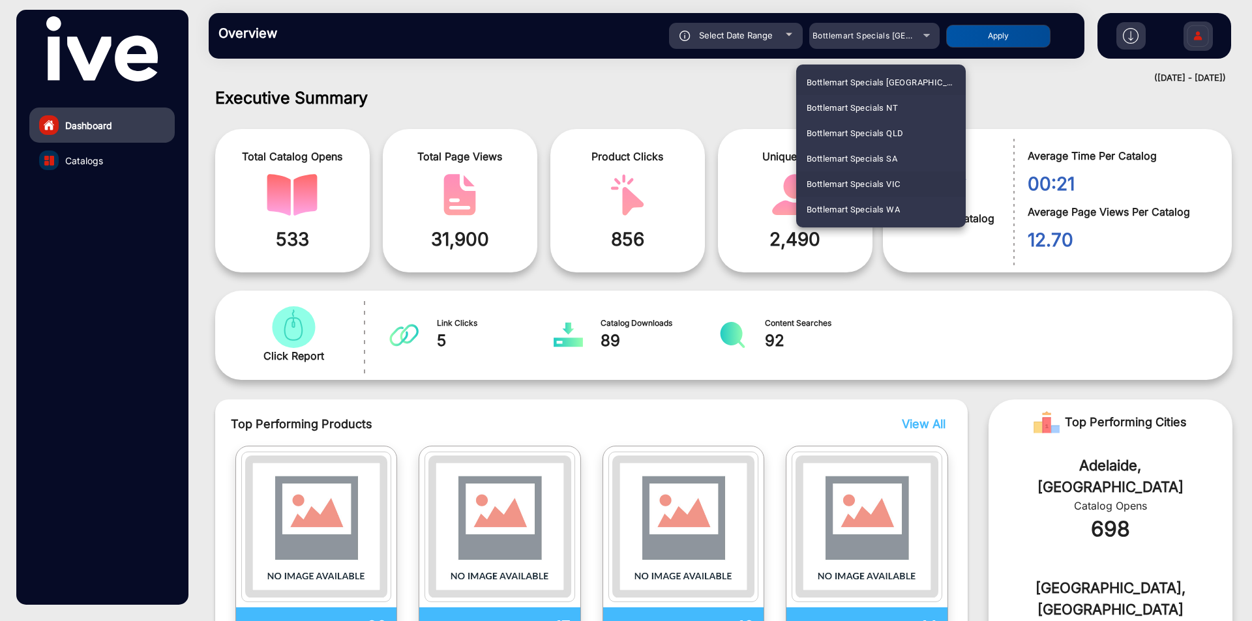
click at [895, 183] on span "Bottlemart Specials VIC" at bounding box center [852, 183] width 93 height 25
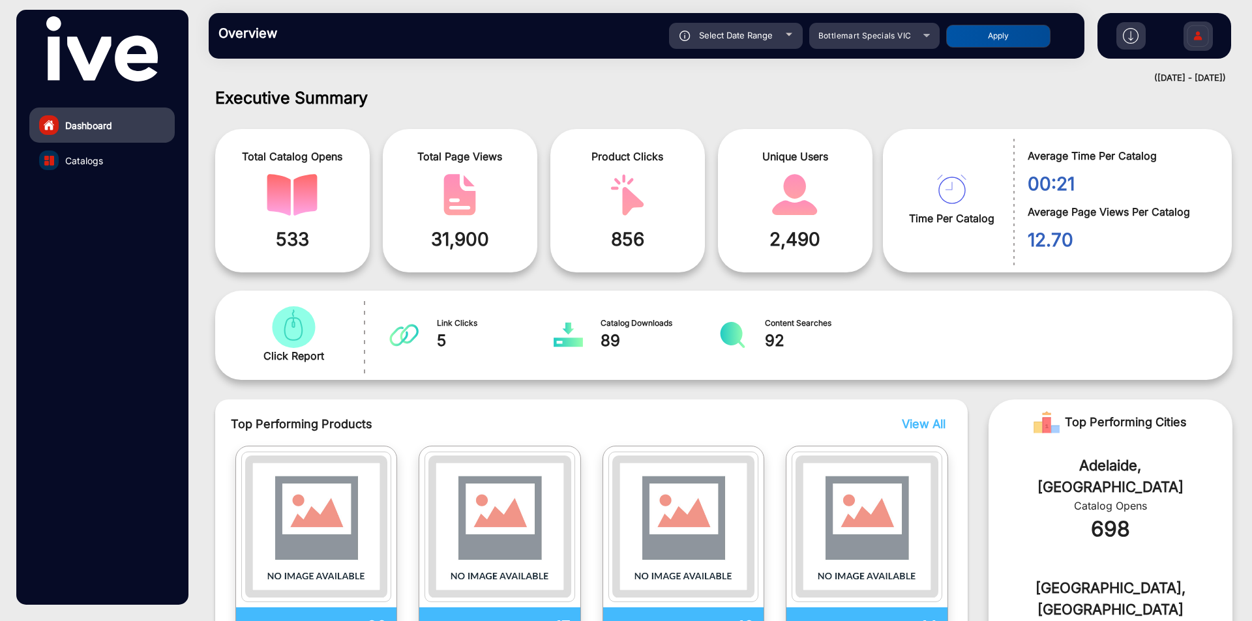
click at [990, 39] on button "Apply" at bounding box center [998, 36] width 104 height 23
type input "[DATE]"
click at [921, 35] on div "Bottlemart Specials VIC" at bounding box center [874, 36] width 130 height 16
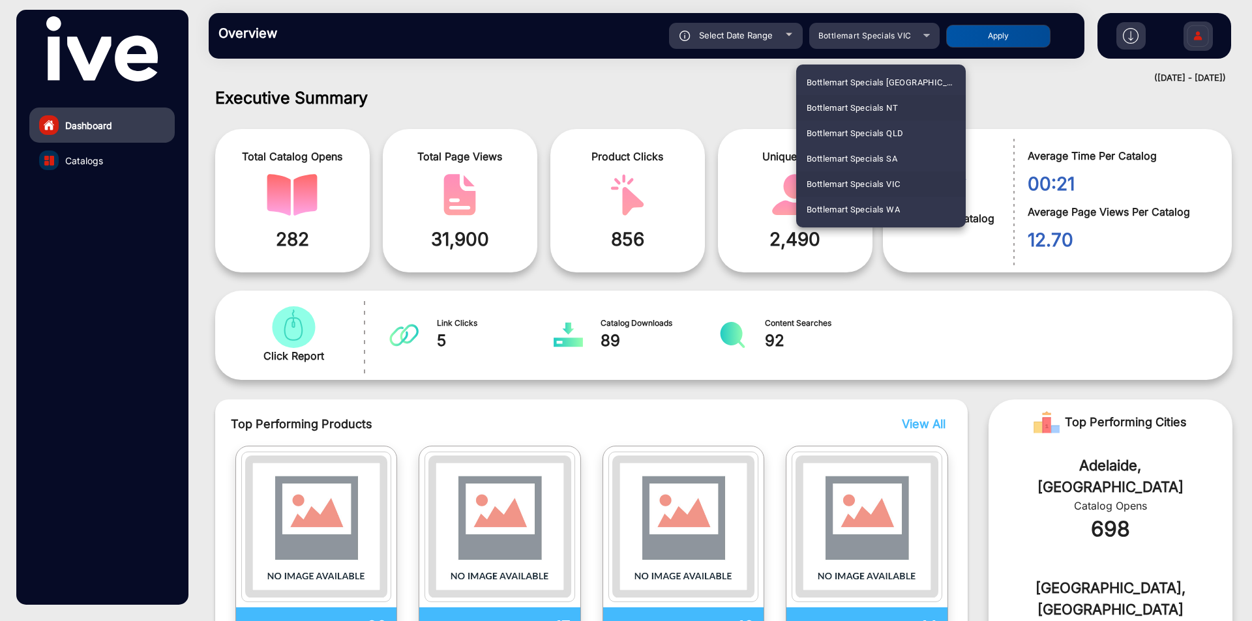
click at [898, 110] on span "Bottlemart Specials NT" at bounding box center [851, 107] width 91 height 25
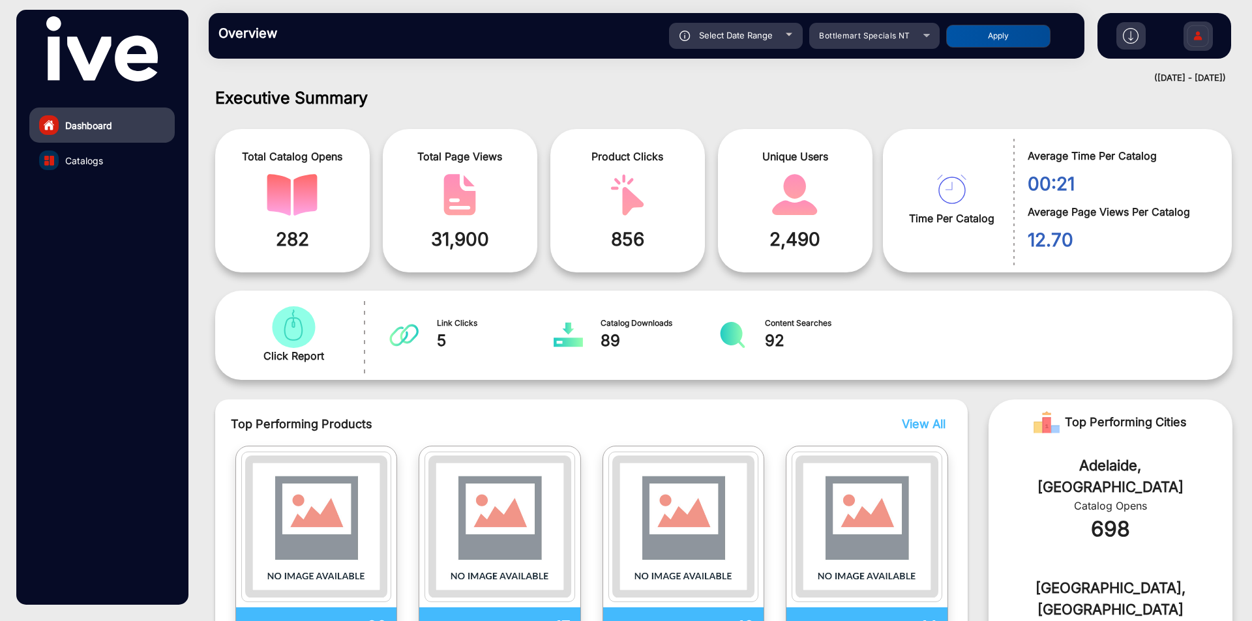
click at [986, 40] on button "Apply" at bounding box center [998, 36] width 104 height 23
type input "[DATE]"
click at [879, 40] on div "Bottlemart Specials NT" at bounding box center [864, 36] width 104 height 16
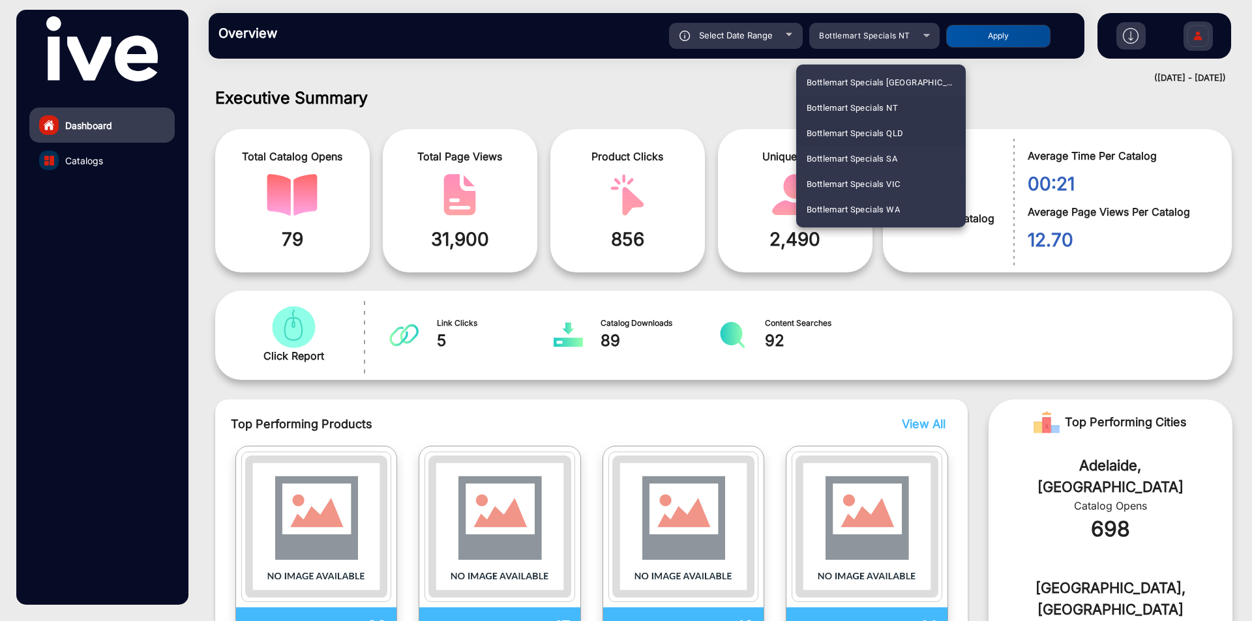
click at [888, 130] on span "Bottlemart Specials QLD" at bounding box center [854, 133] width 96 height 25
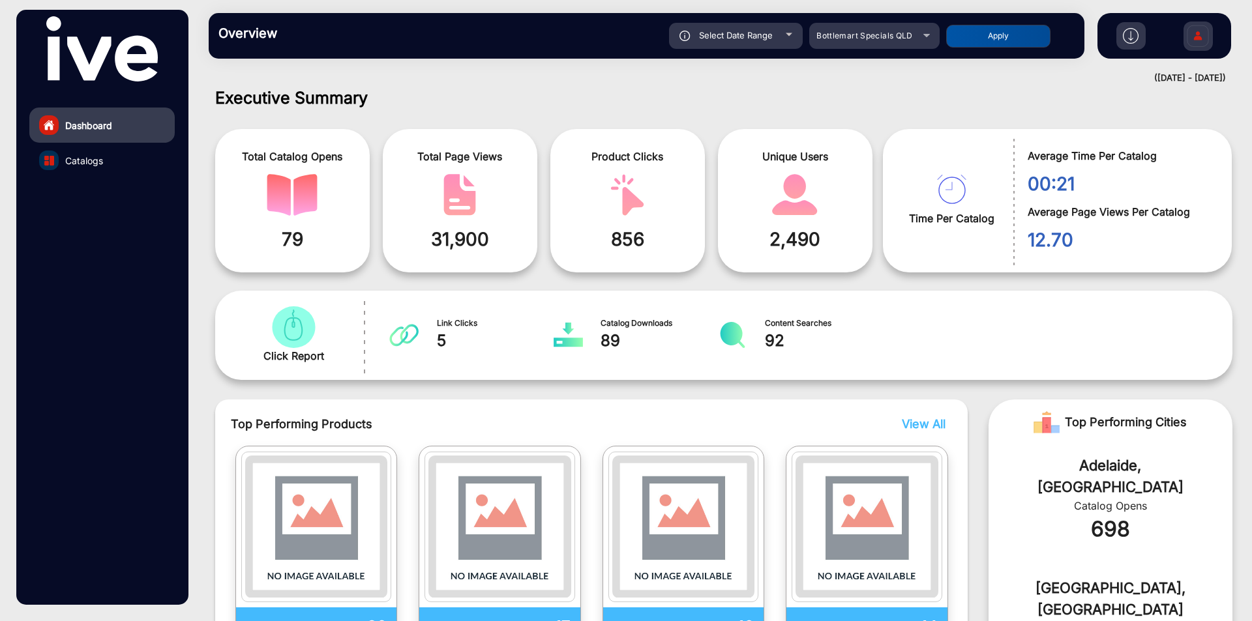
click at [996, 31] on button "Apply" at bounding box center [998, 36] width 104 height 23
type input "[DATE]"
click at [902, 41] on div "Bottlemart Specials QLD" at bounding box center [864, 36] width 104 height 16
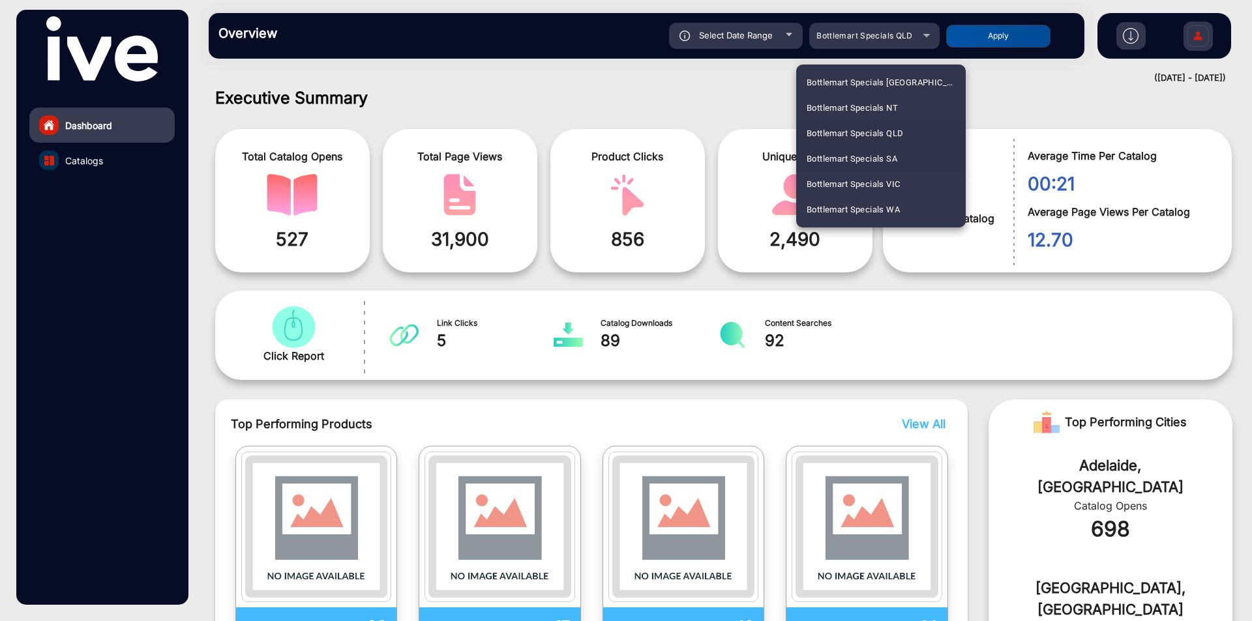
click at [896, 153] on span "Bottlemart Specials SA" at bounding box center [851, 158] width 91 height 25
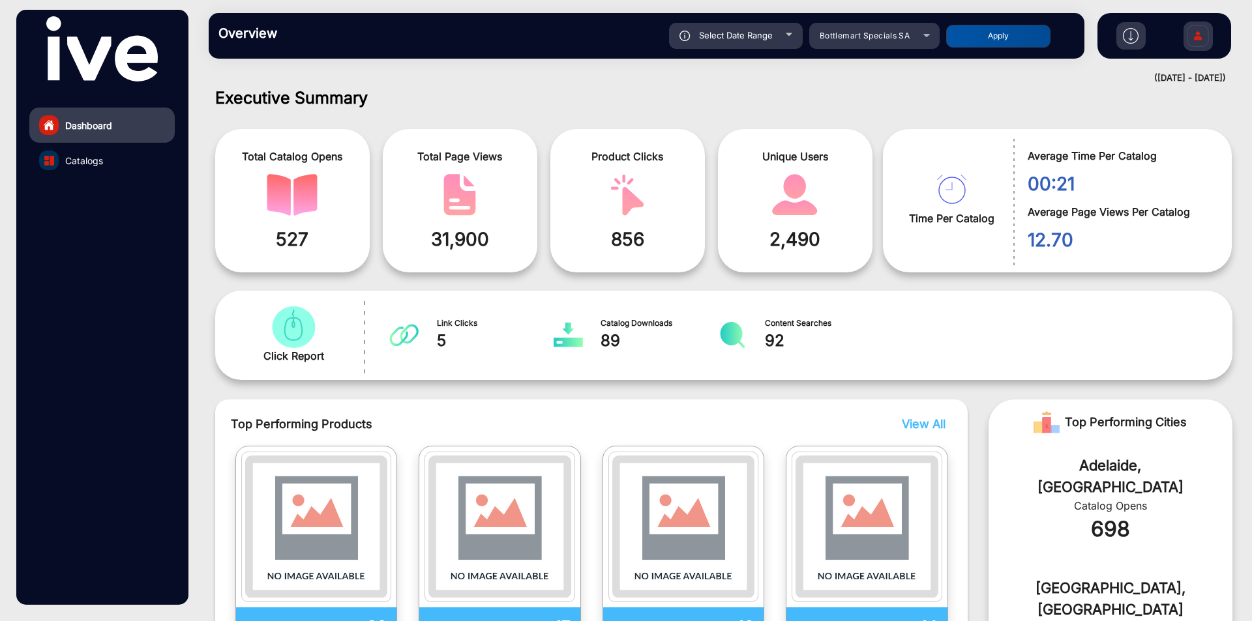
click at [989, 37] on button "Apply" at bounding box center [998, 36] width 104 height 23
type input "[DATE]"
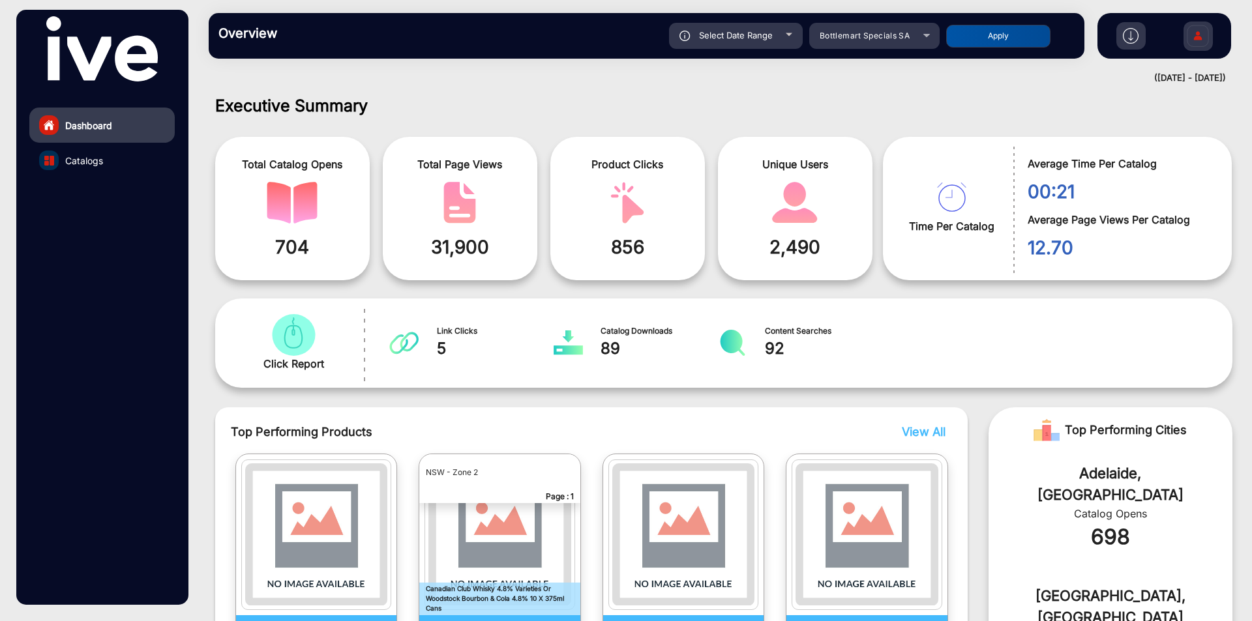
scroll to position [0, 0]
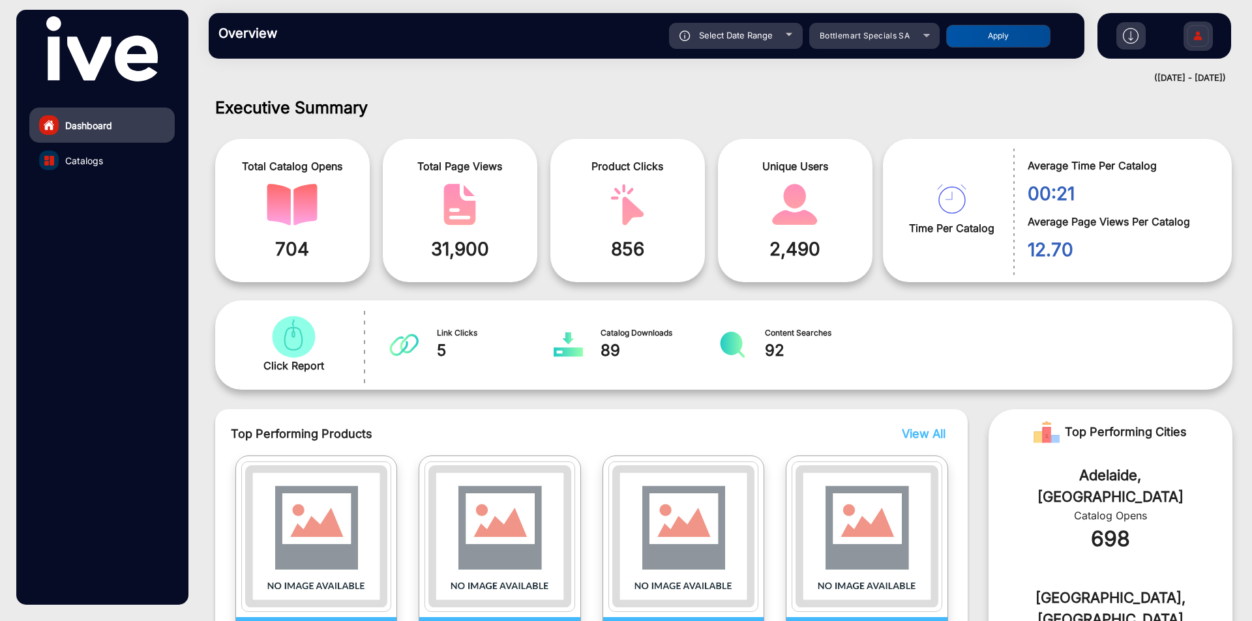
click at [870, 50] on div "Overview Reports Understand what makes your customers tick and learn how they a…" at bounding box center [647, 36] width 876 height 46
click at [870, 44] on mat-select "Bottlemart Specials SA" at bounding box center [874, 36] width 130 height 26
click at [868, 37] on span "Bottlemart Specials SA" at bounding box center [865, 36] width 90 height 10
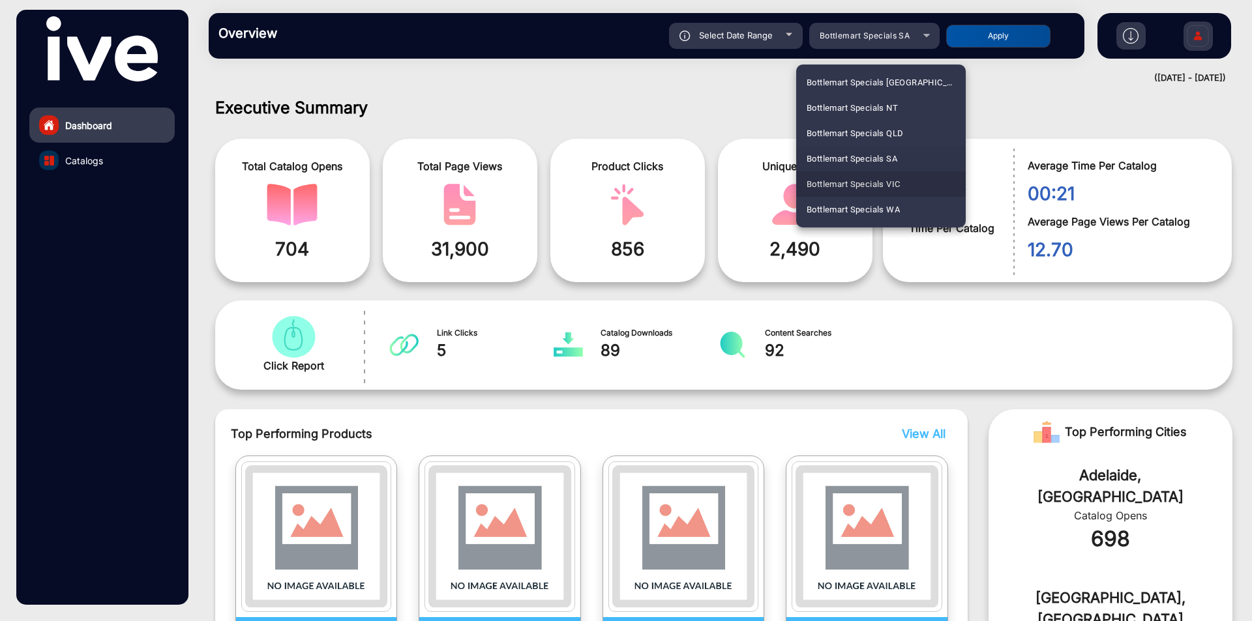
click at [867, 182] on span "Bottlemart Specials VIC" at bounding box center [852, 183] width 93 height 25
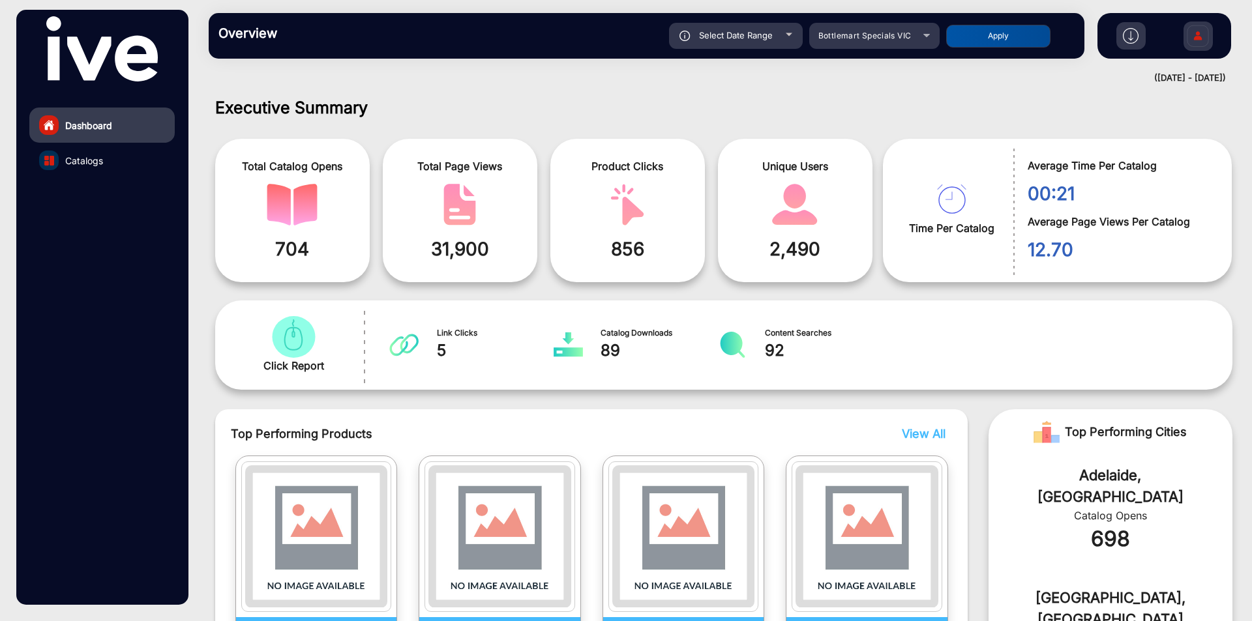
click at [978, 35] on button "Apply" at bounding box center [998, 36] width 104 height 23
type input "[DATE]"
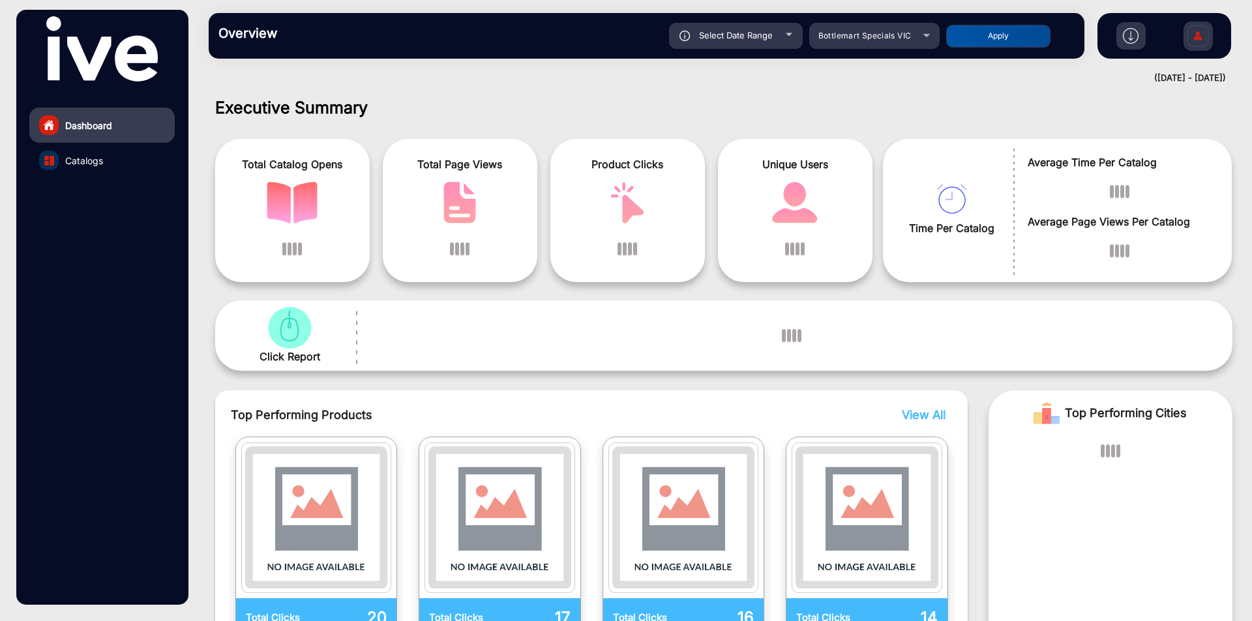
scroll to position [10, 0]
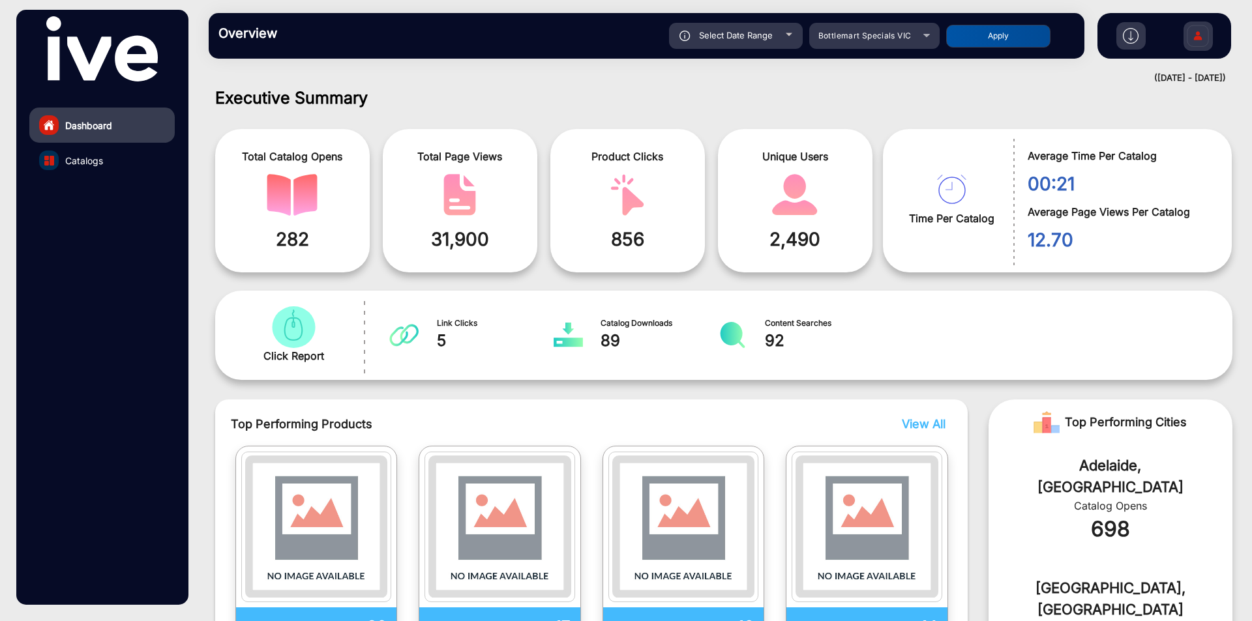
click at [923, 17] on div "Overview Reports Understand what makes your customers tick and learn how they a…" at bounding box center [647, 36] width 876 height 46
click at [917, 33] on div "Bottlemart Specials VIC" at bounding box center [864, 36] width 104 height 16
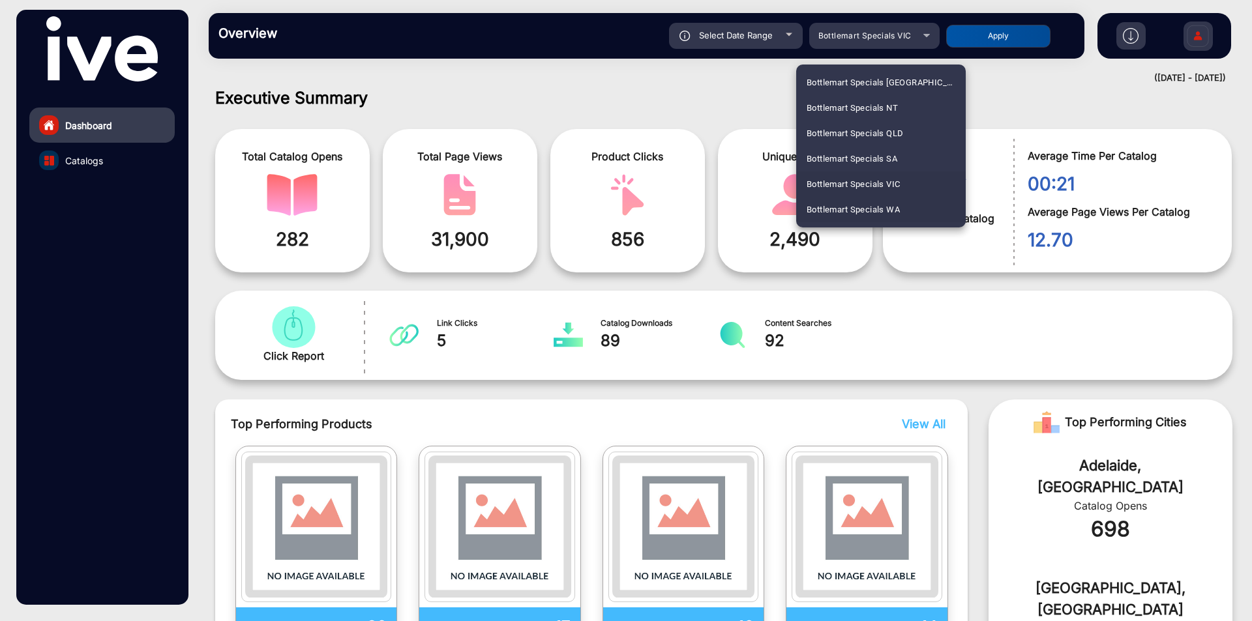
click at [879, 211] on span "Bottlemart Specials WA" at bounding box center [852, 209] width 93 height 25
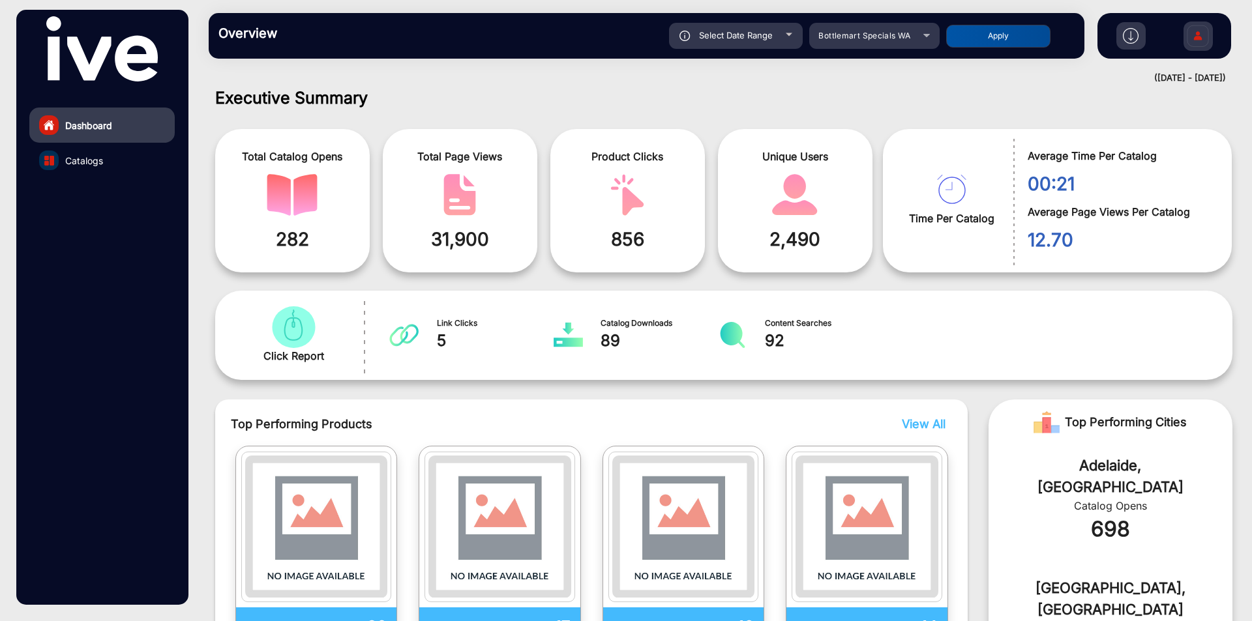
click at [997, 19] on div "Overview Reports Understand what makes your customers tick and learn how they a…" at bounding box center [647, 36] width 876 height 46
click at [996, 43] on button "Apply" at bounding box center [998, 36] width 104 height 23
type input "[DATE]"
